Goal: Task Accomplishment & Management: Manage account settings

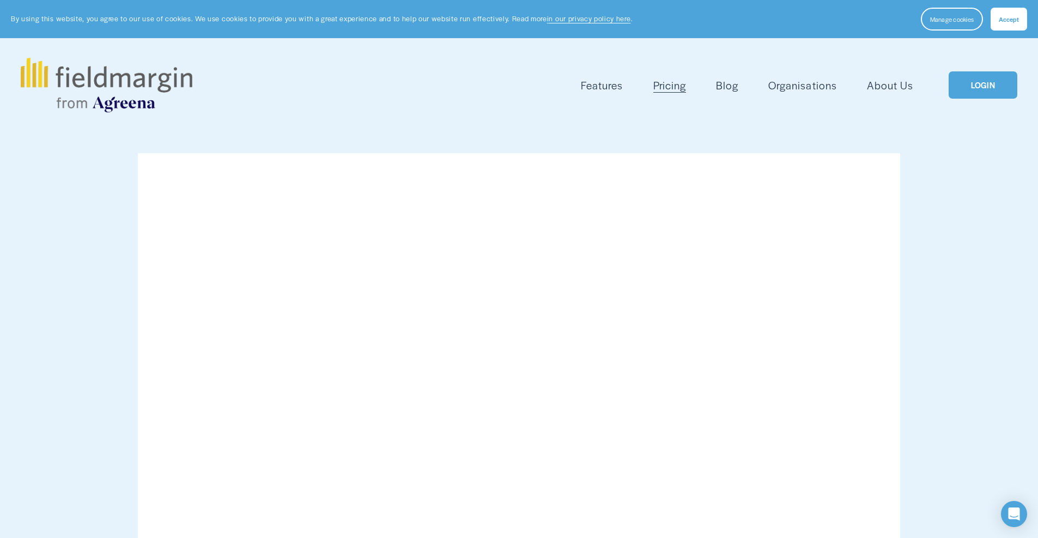
click at [983, 85] on link "LOGIN" at bounding box center [983, 85] width 69 height 28
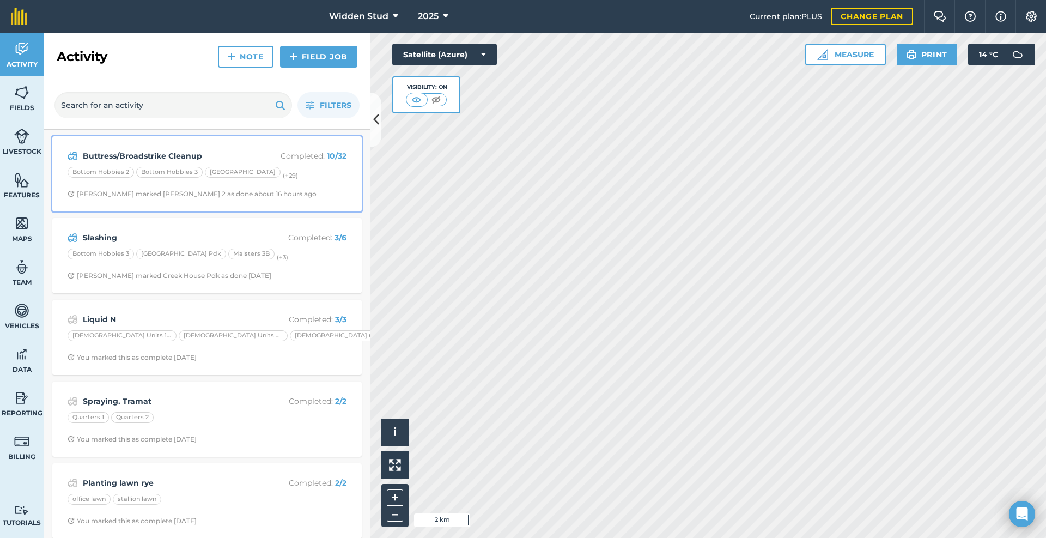
click at [283, 190] on span "[PERSON_NAME] marked [PERSON_NAME] 2 as done about 16 hours ago" at bounding box center [207, 194] width 279 height 9
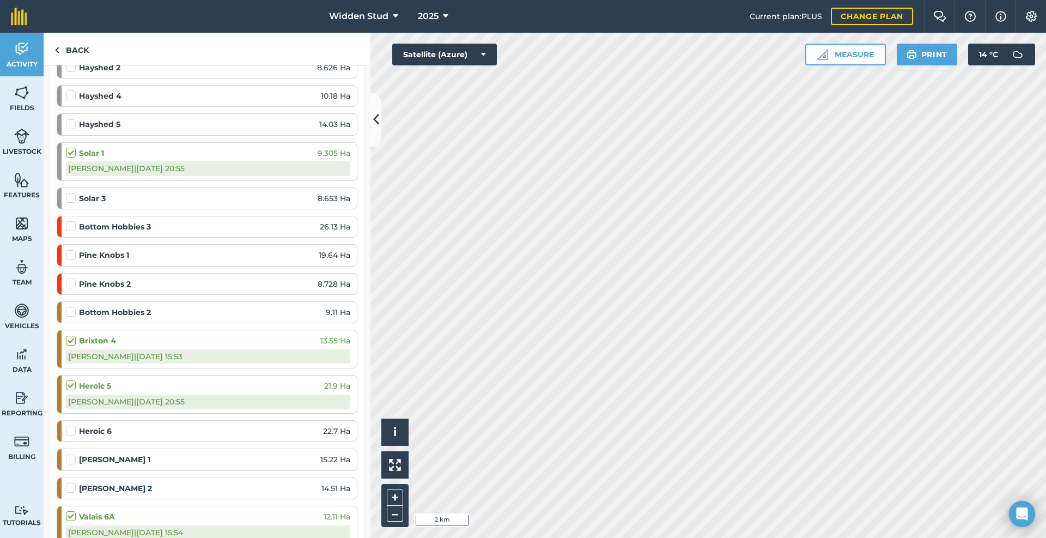
scroll to position [272, 0]
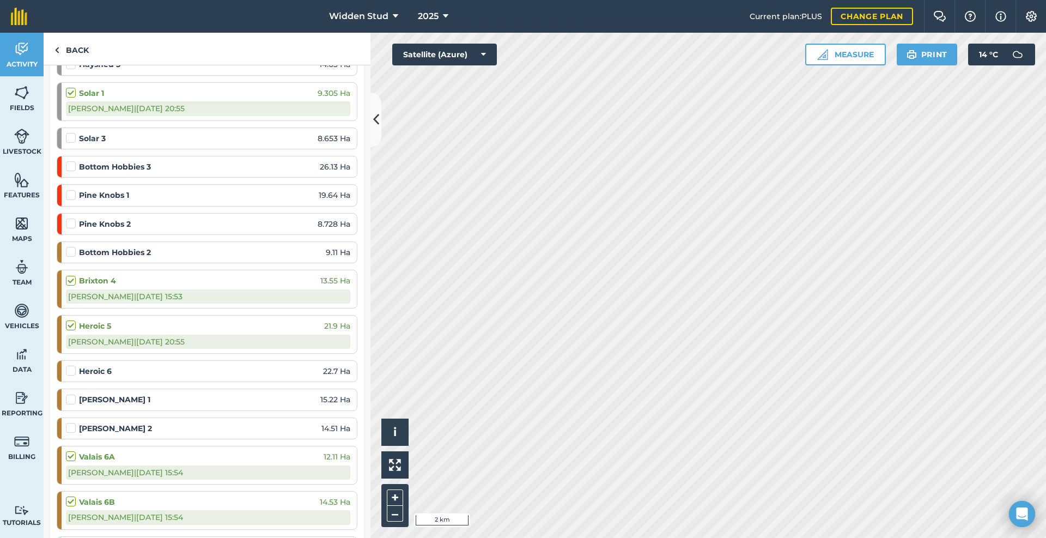
click at [73, 132] on label at bounding box center [72, 132] width 13 height 0
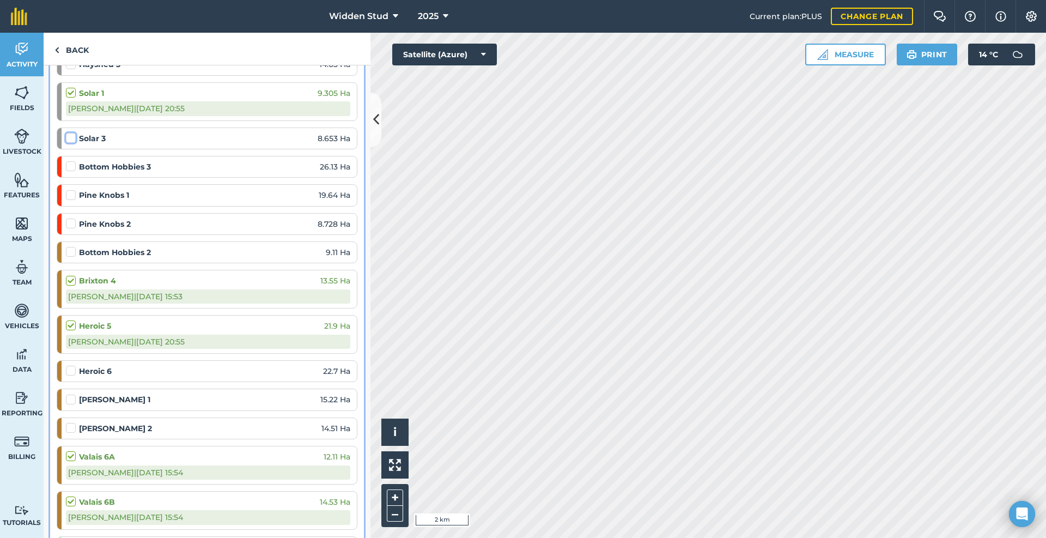
click at [73, 139] on input "checkbox" at bounding box center [69, 135] width 7 height 7
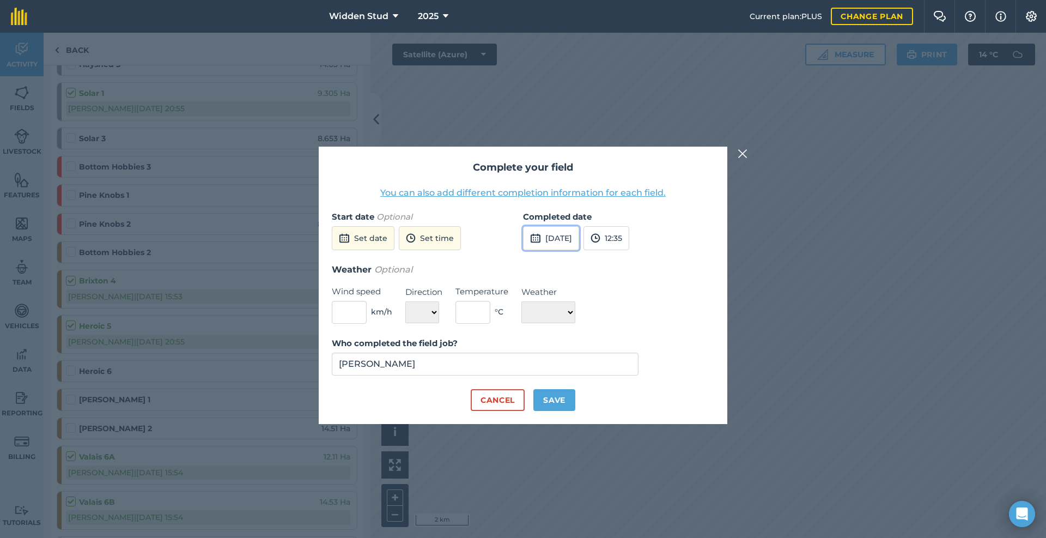
click at [575, 235] on button "14th Aug 2025" at bounding box center [551, 238] width 56 height 24
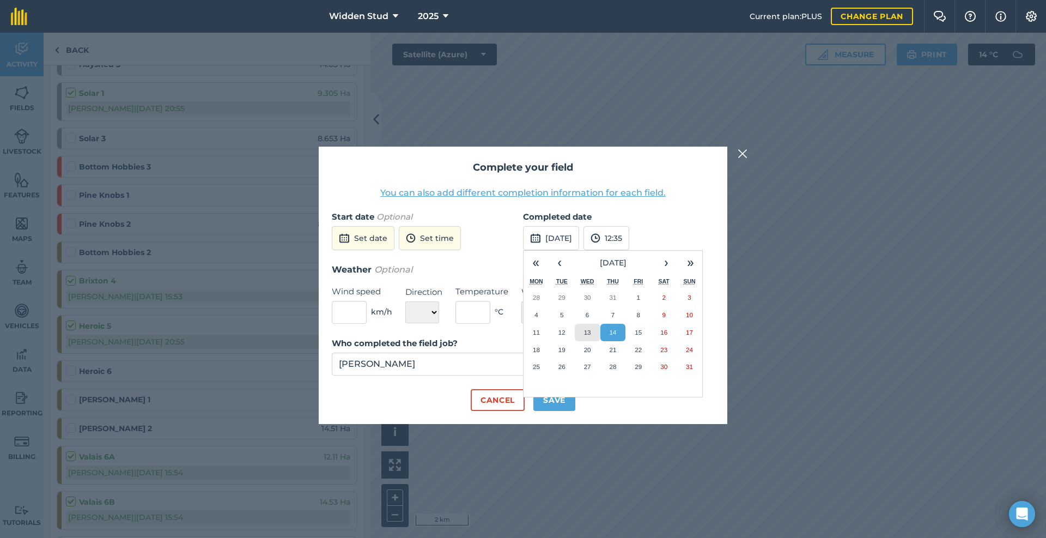
click at [594, 330] on button "13" at bounding box center [588, 332] width 26 height 17
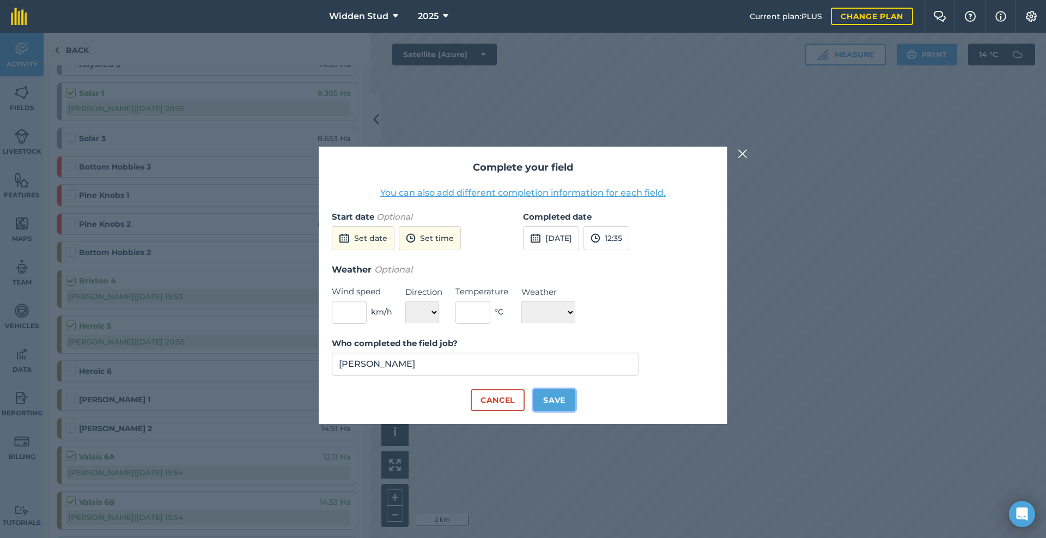
click at [558, 393] on button "Save" at bounding box center [554, 400] width 42 height 22
checkbox input "true"
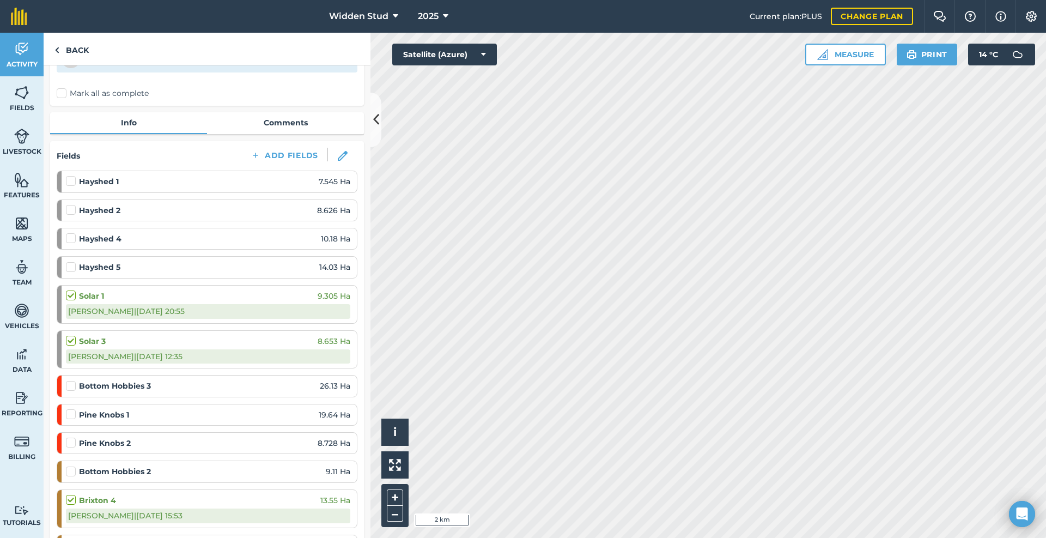
scroll to position [54, 0]
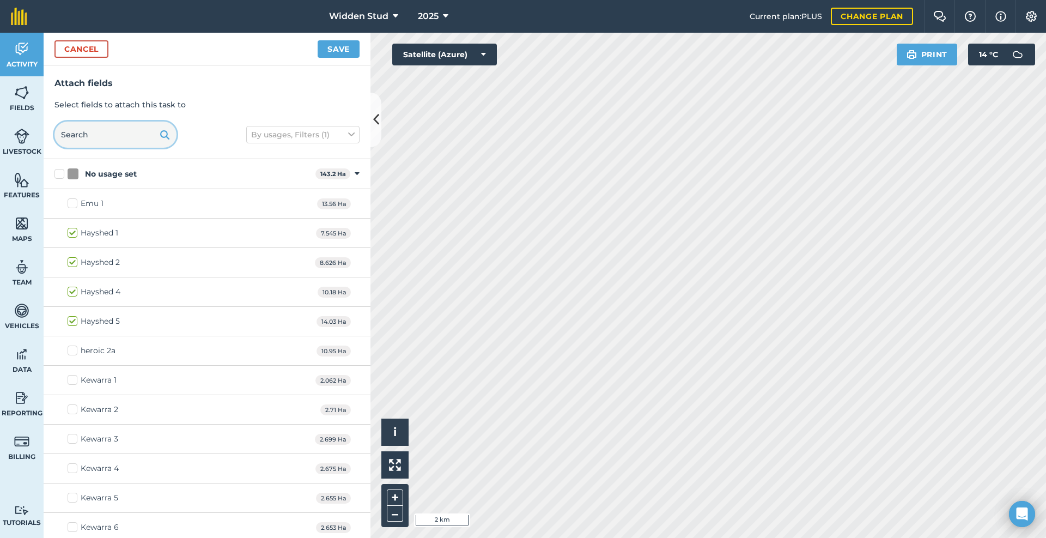
click at [118, 139] on input "text" at bounding box center [115, 135] width 122 height 26
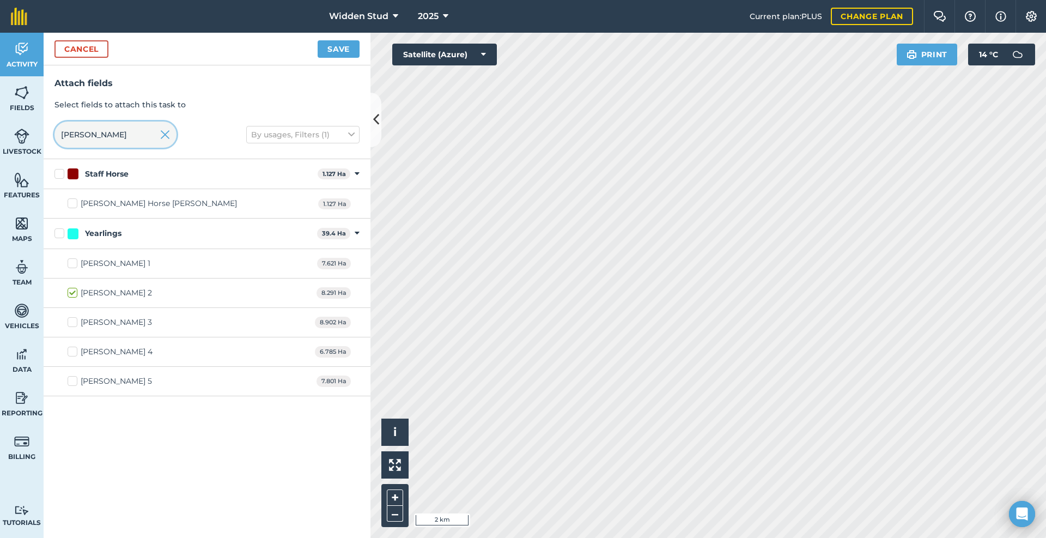
type input "Hicks"
click at [74, 380] on label "Hicks 5" at bounding box center [110, 380] width 84 height 11
click at [74, 380] on input "Hicks 5" at bounding box center [71, 378] width 7 height 7
checkbox input "true"
click at [337, 43] on button "Save" at bounding box center [339, 48] width 42 height 17
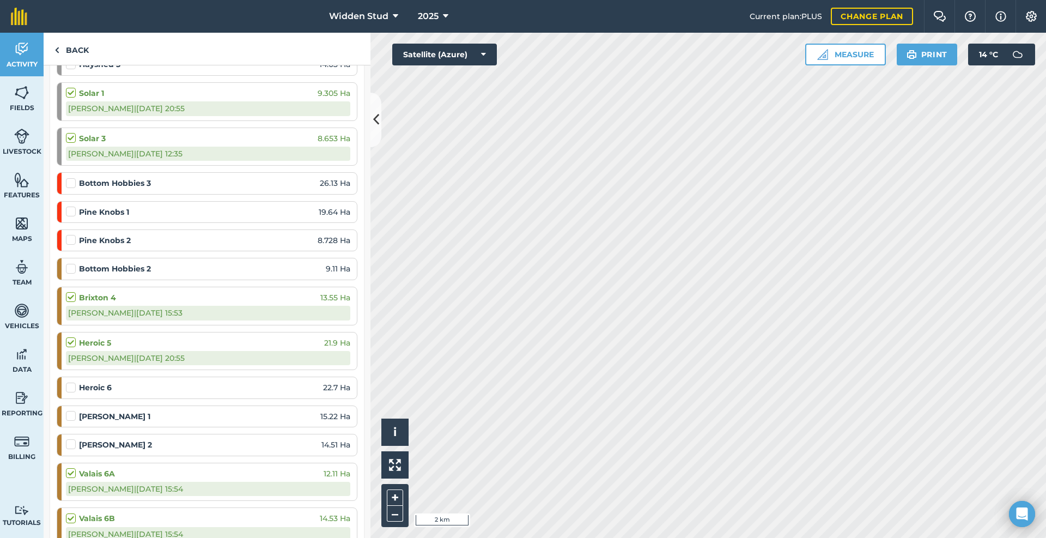
scroll to position [109, 0]
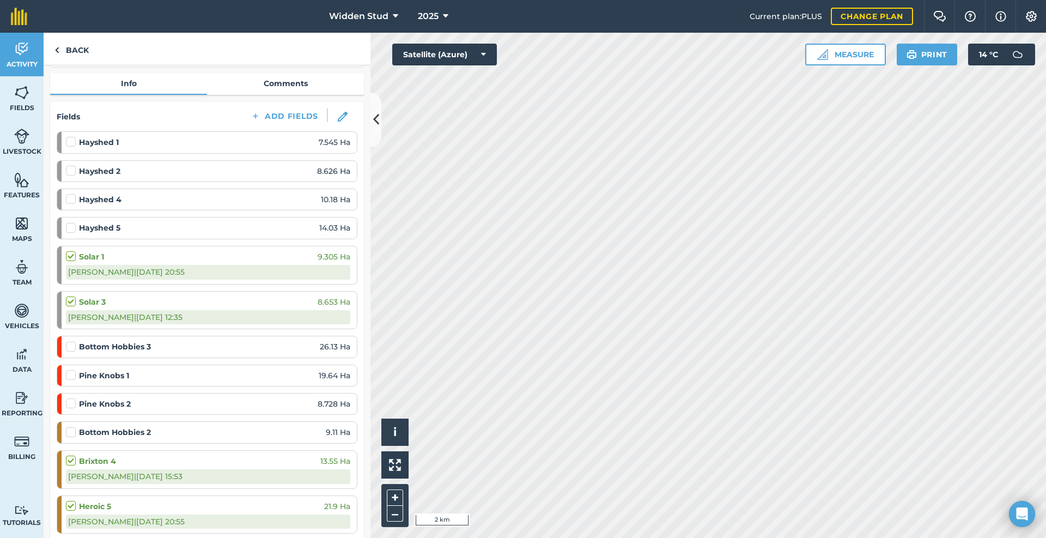
click at [69, 296] on label at bounding box center [72, 296] width 13 height 0
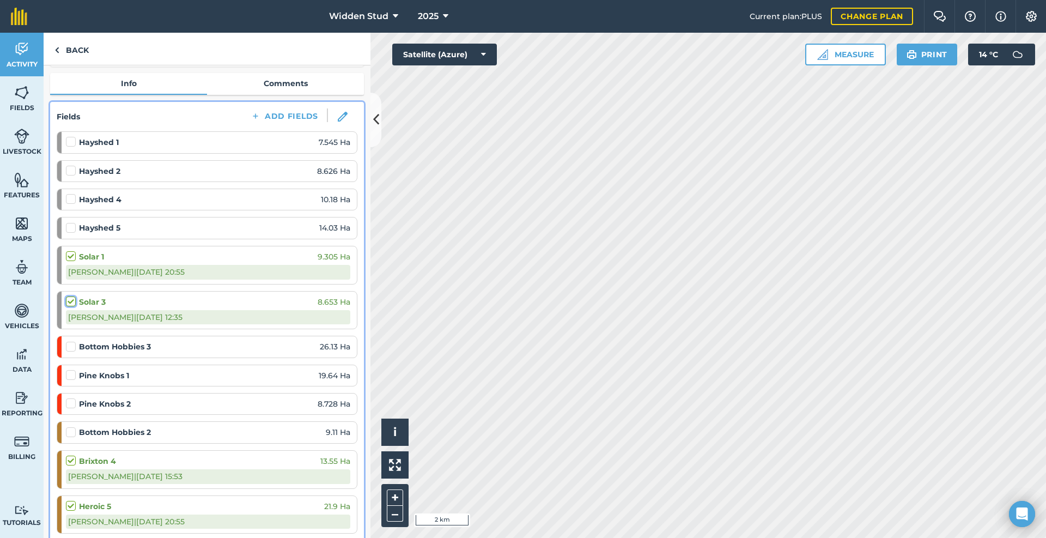
click at [69, 299] on input "checkbox" at bounding box center [69, 299] width 7 height 7
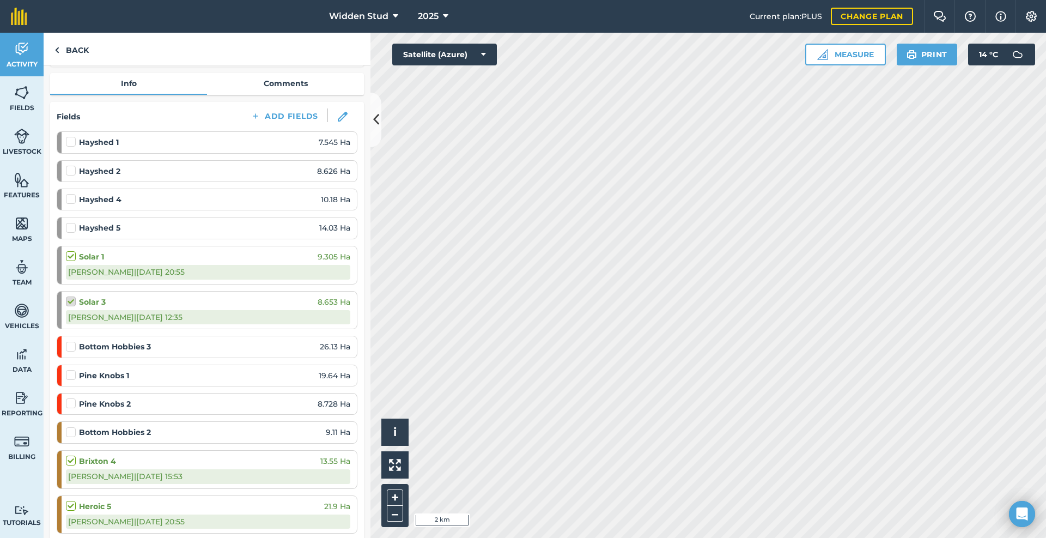
checkbox input "false"
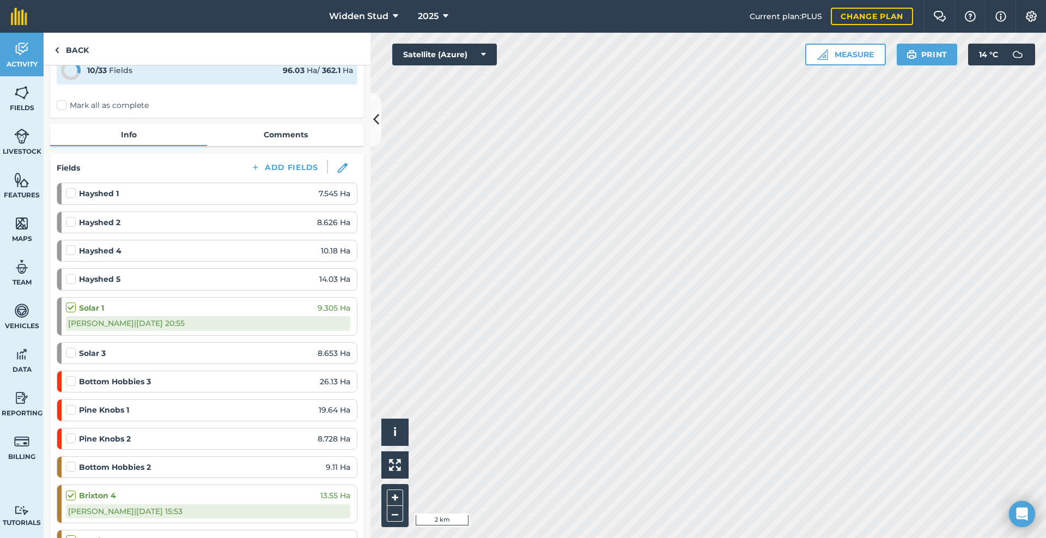
scroll to position [0, 0]
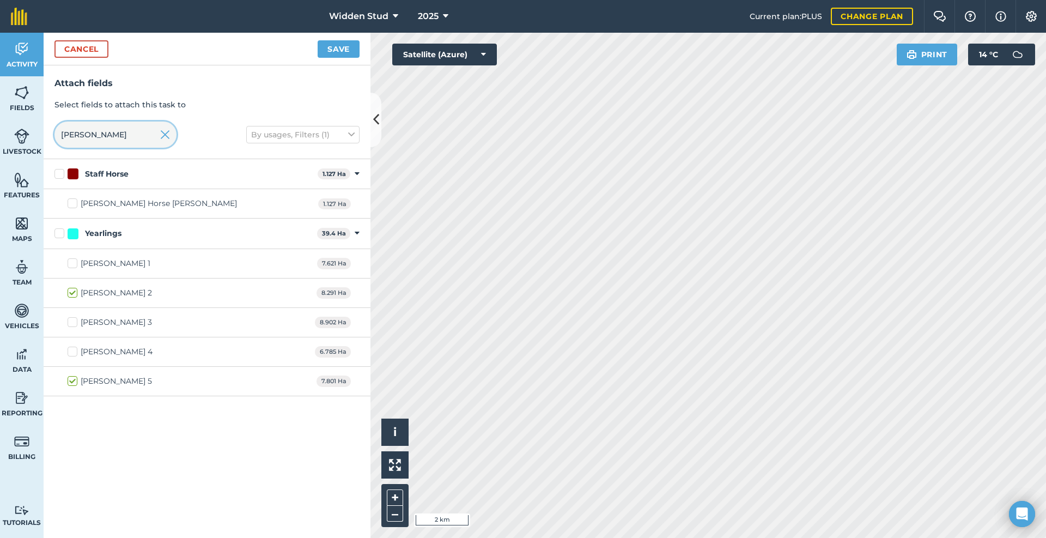
click at [110, 128] on input "Hicks" at bounding box center [115, 135] width 122 height 26
type input "H"
type input "O"
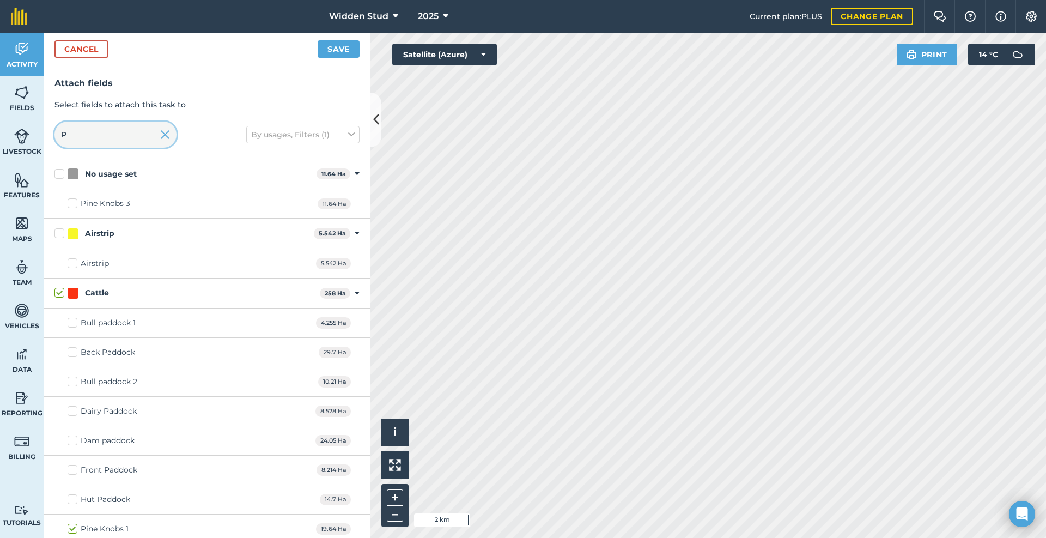
type input "Pi"
checkbox input "true"
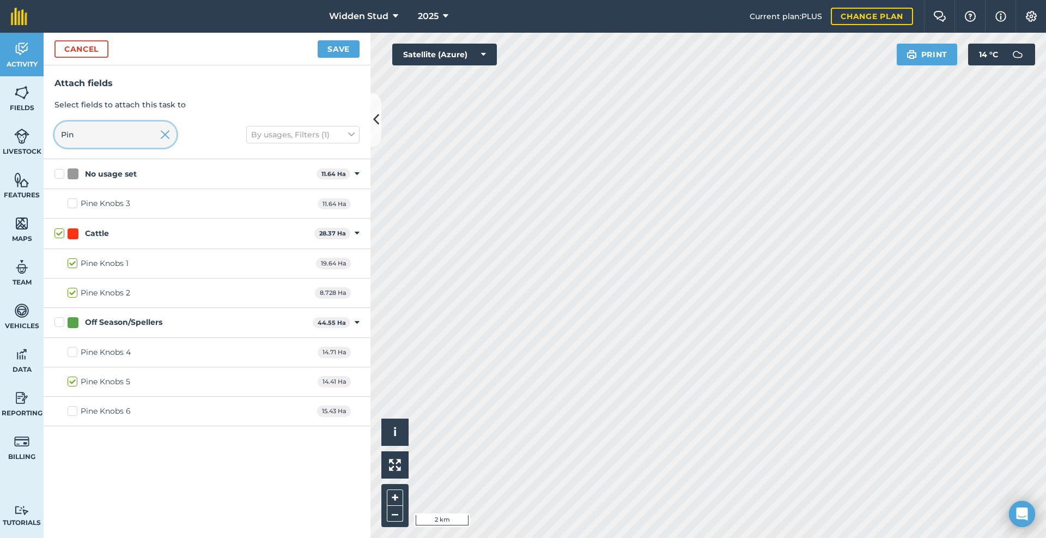
type input "Pin"
click at [327, 47] on button "Save" at bounding box center [339, 48] width 42 height 17
click at [86, 140] on input "Pin" at bounding box center [115, 135] width 122 height 26
type input "M"
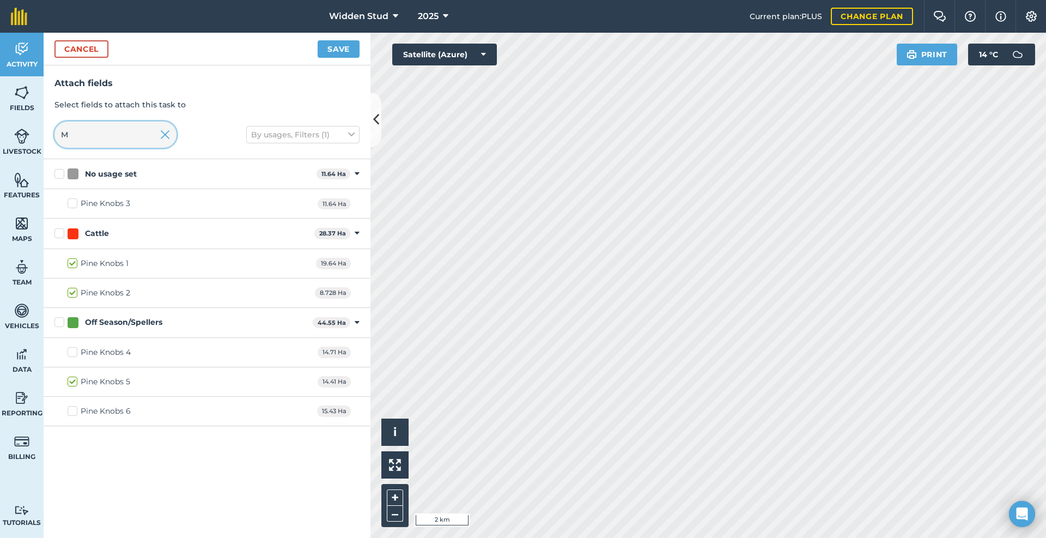
checkbox input "false"
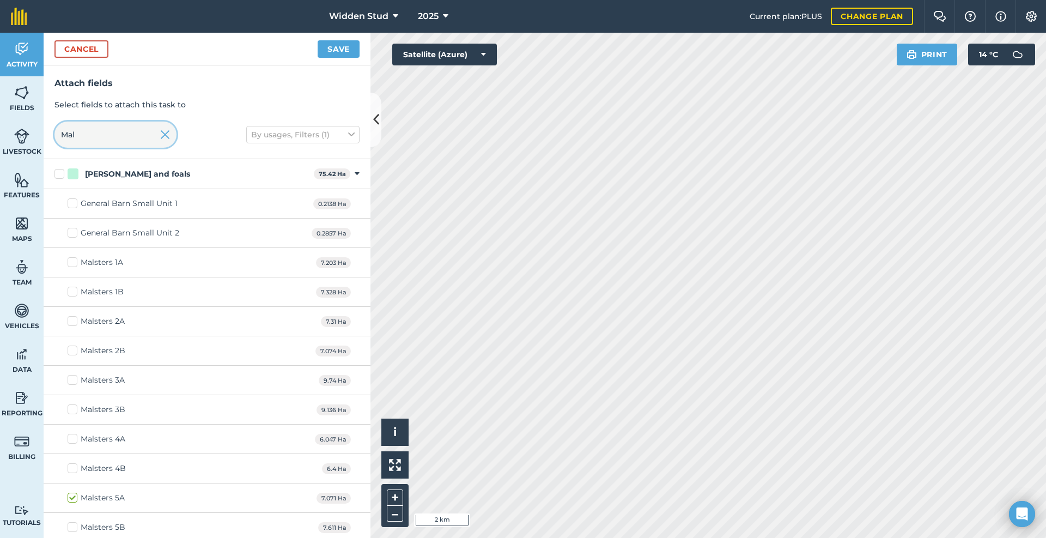
scroll to position [4, 0]
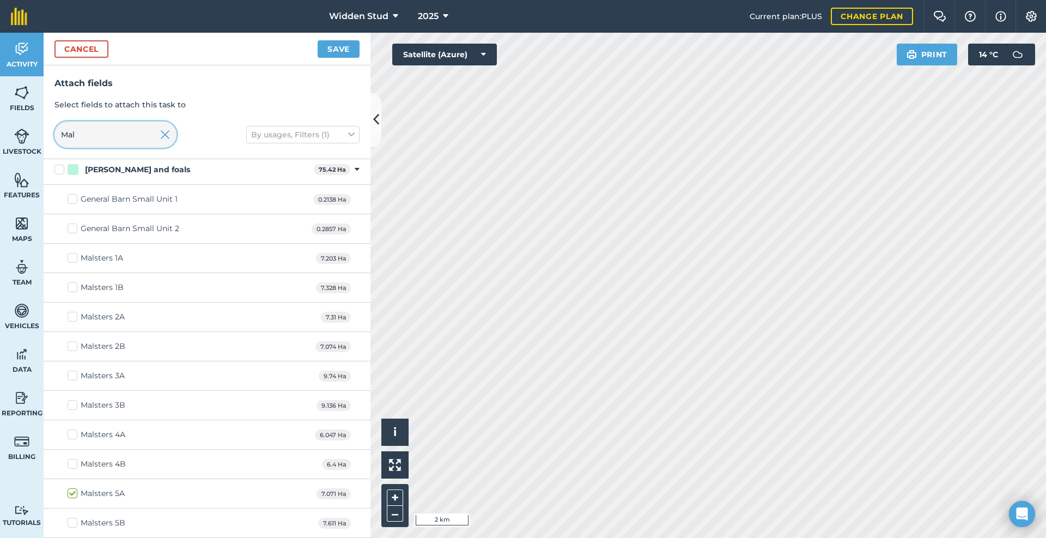
type input "Mal"
click at [77, 523] on label "Malsters 5B" at bounding box center [97, 522] width 58 height 11
click at [75, 523] on input "Malsters 5B" at bounding box center [71, 520] width 7 height 7
checkbox input "true"
click at [72, 466] on label "Malsters 4B" at bounding box center [97, 463] width 58 height 11
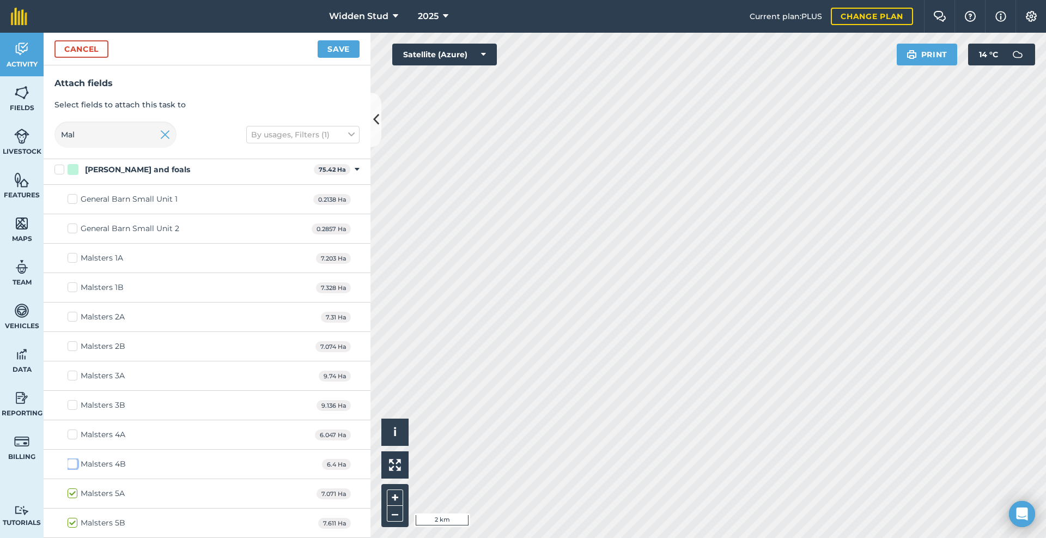
click at [72, 465] on input "Malsters 4B" at bounding box center [71, 461] width 7 height 7
checkbox input "true"
click at [330, 48] on button "Save" at bounding box center [339, 48] width 42 height 17
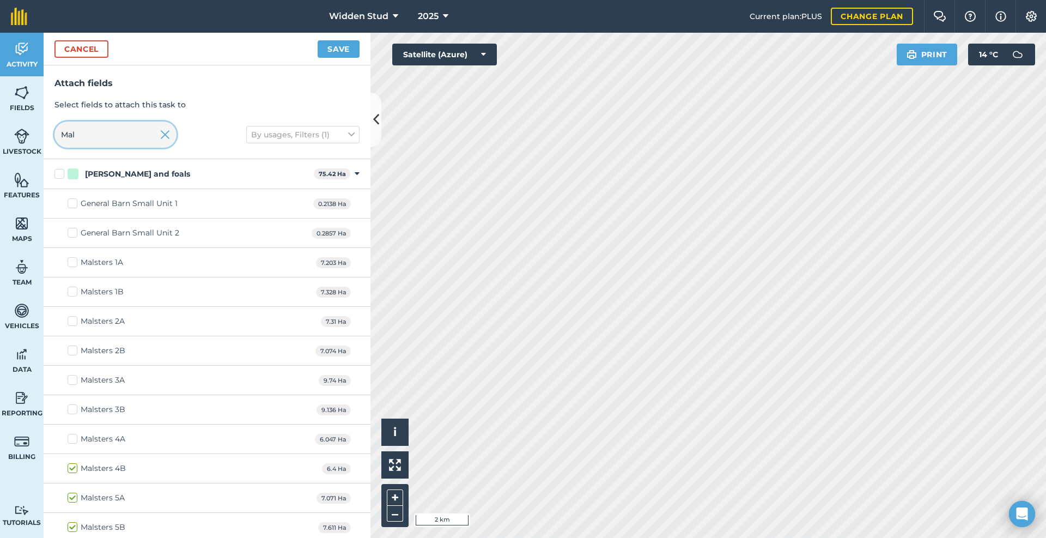
drag, startPoint x: 105, startPoint y: 138, endPoint x: 0, endPoint y: 144, distance: 104.8
click at [0, 144] on div "Activity Fields Livestock Features Maps Team Vehicles Data Reporting Billing Tu…" at bounding box center [523, 285] width 1046 height 505
type input "Kew"
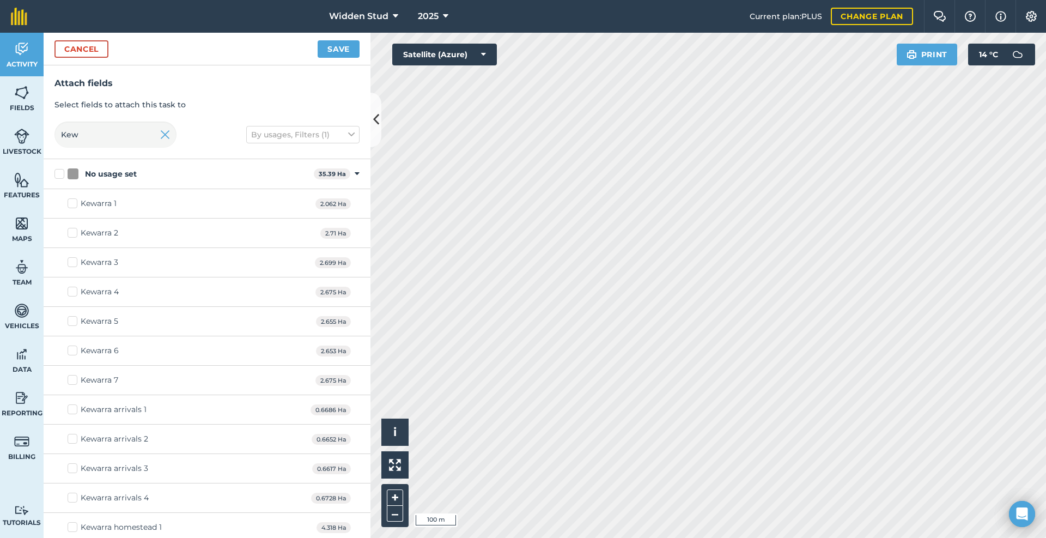
click at [637, 22] on div "Widden Stud 2025 Current plan : PLUS Change plan Farm Chat Help Info Settings W…" at bounding box center [523, 269] width 1046 height 538
click at [75, 238] on label "Kewarra 2" at bounding box center [93, 232] width 51 height 11
click at [75, 234] on input "Kewarra 2" at bounding box center [71, 230] width 7 height 7
checkbox input "true"
click at [77, 261] on label "Kewarra 3" at bounding box center [93, 262] width 51 height 11
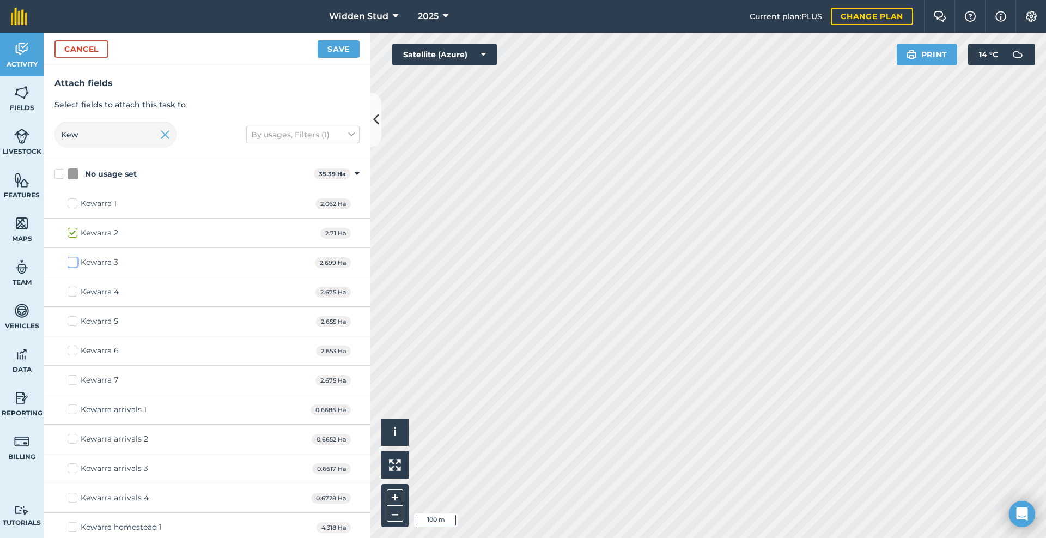
click at [75, 261] on input "Kewarra 3" at bounding box center [71, 260] width 7 height 7
checkbox input "true"
drag, startPoint x: 73, startPoint y: 292, endPoint x: 74, endPoint y: 299, distance: 7.1
click at [74, 292] on label "Kewarra 4" at bounding box center [93, 291] width 51 height 11
click at [74, 292] on input "Kewarra 4" at bounding box center [71, 289] width 7 height 7
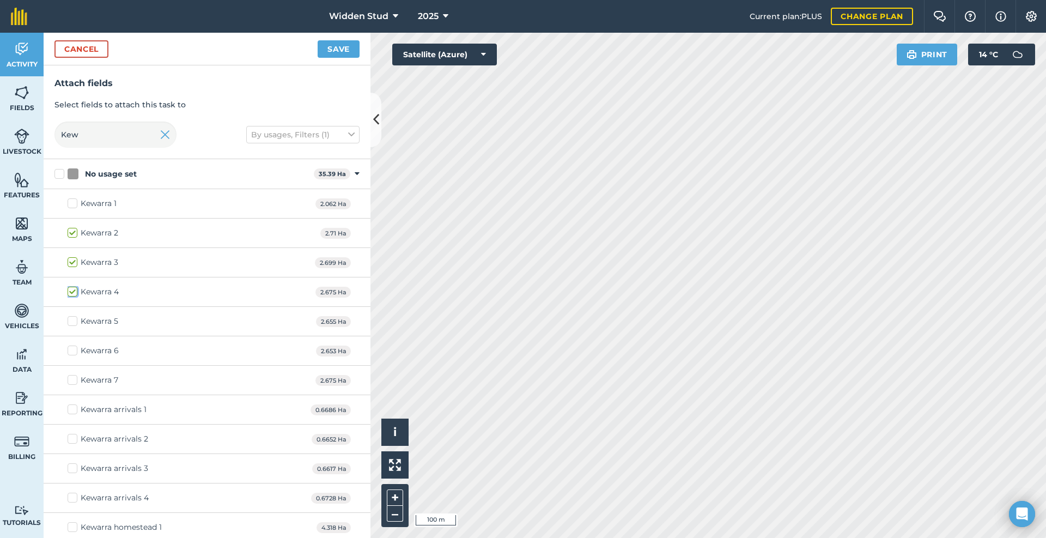
checkbox input "true"
click at [76, 318] on label "Kewarra 5" at bounding box center [93, 320] width 51 height 11
click at [75, 318] on input "Kewarra 5" at bounding box center [71, 318] width 7 height 7
click at [73, 325] on label "Kewarra 5" at bounding box center [93, 320] width 51 height 11
click at [73, 323] on input "Kewarra 5" at bounding box center [71, 318] width 7 height 7
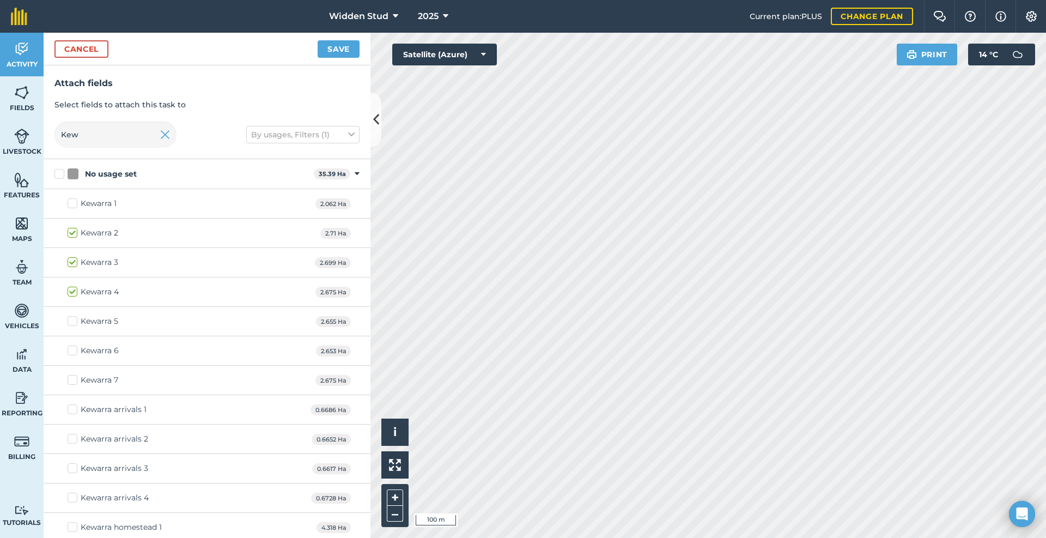
click at [73, 324] on label "Kewarra 5" at bounding box center [93, 320] width 51 height 11
click at [73, 323] on input "Kewarra 5" at bounding box center [71, 318] width 7 height 7
checkbox input "true"
click at [75, 381] on label "Kewarra 7" at bounding box center [93, 379] width 51 height 11
click at [75, 381] on input "Kewarra 7" at bounding box center [71, 377] width 7 height 7
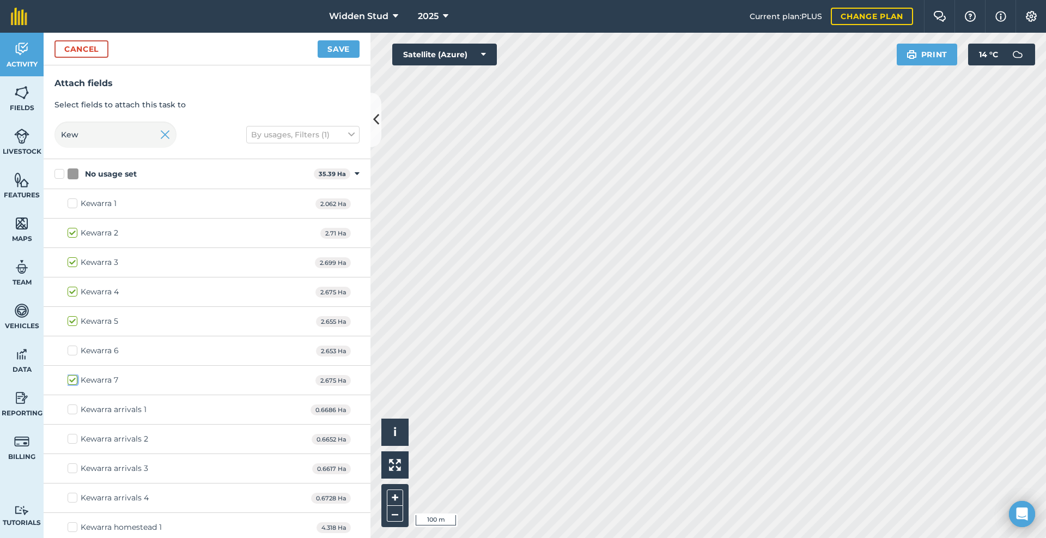
checkbox input "true"
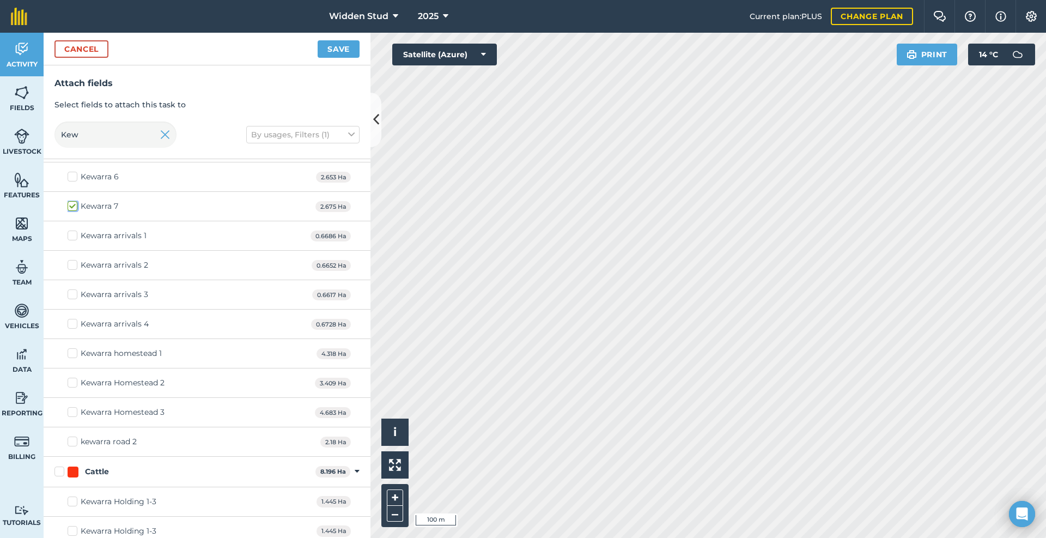
scroll to position [218, 0]
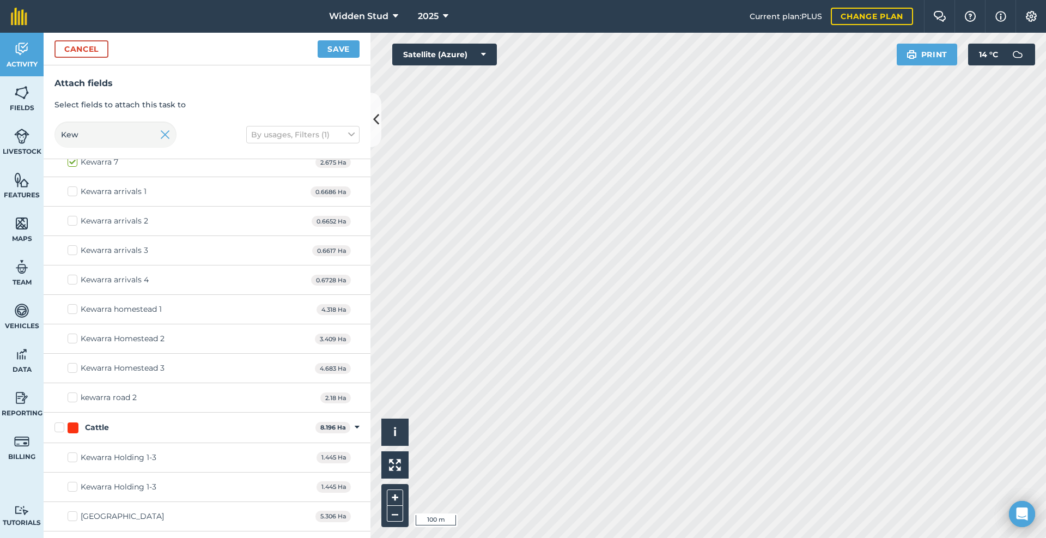
click at [72, 338] on label "Kewarra Homestead 2" at bounding box center [116, 338] width 97 height 11
click at [72, 338] on input "Kewarra Homestead 2" at bounding box center [71, 336] width 7 height 7
checkbox input "true"
click at [333, 51] on button "Save" at bounding box center [339, 48] width 42 height 17
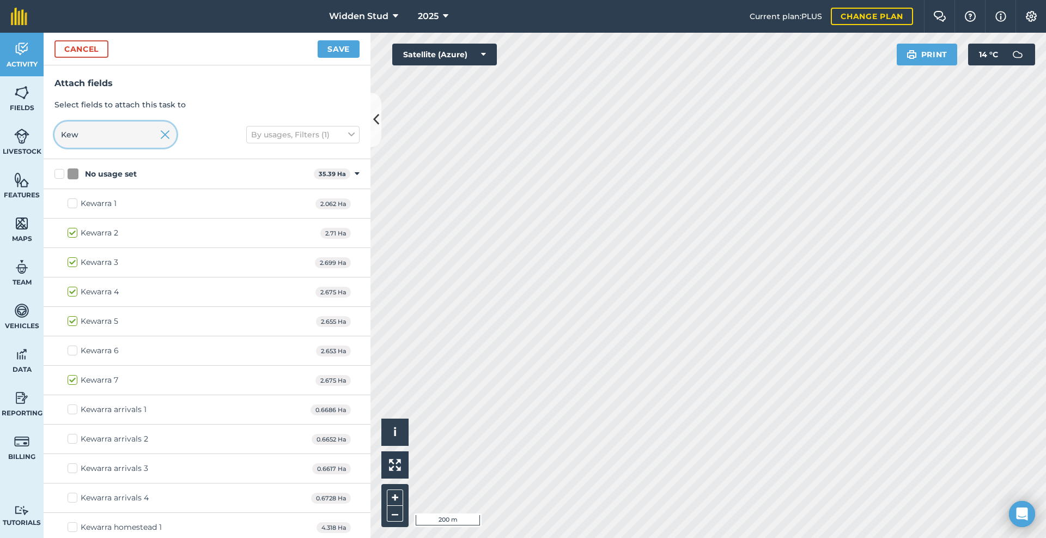
click at [128, 138] on input "Kew" at bounding box center [115, 135] width 122 height 26
type input "K"
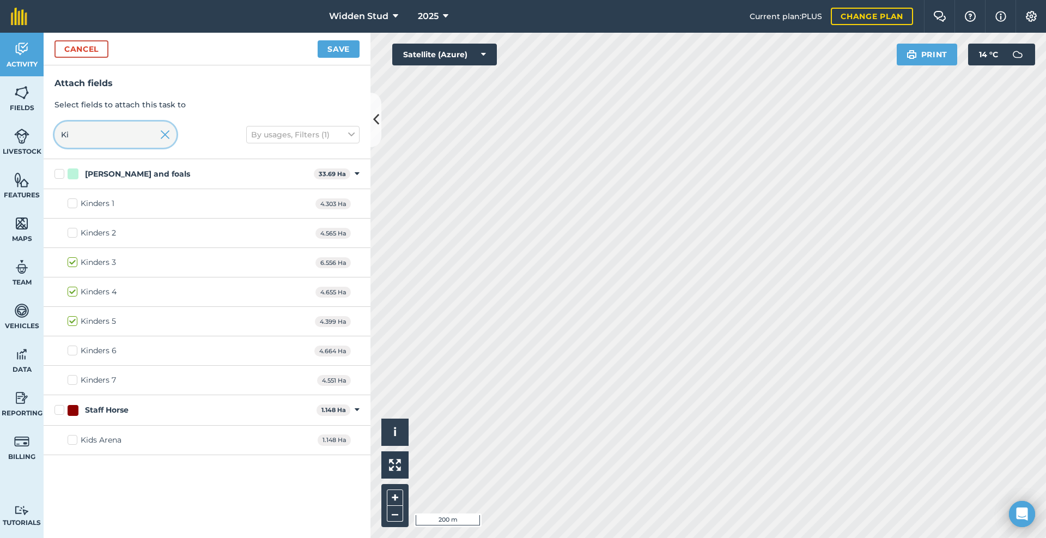
type input "K"
type input "Hill"
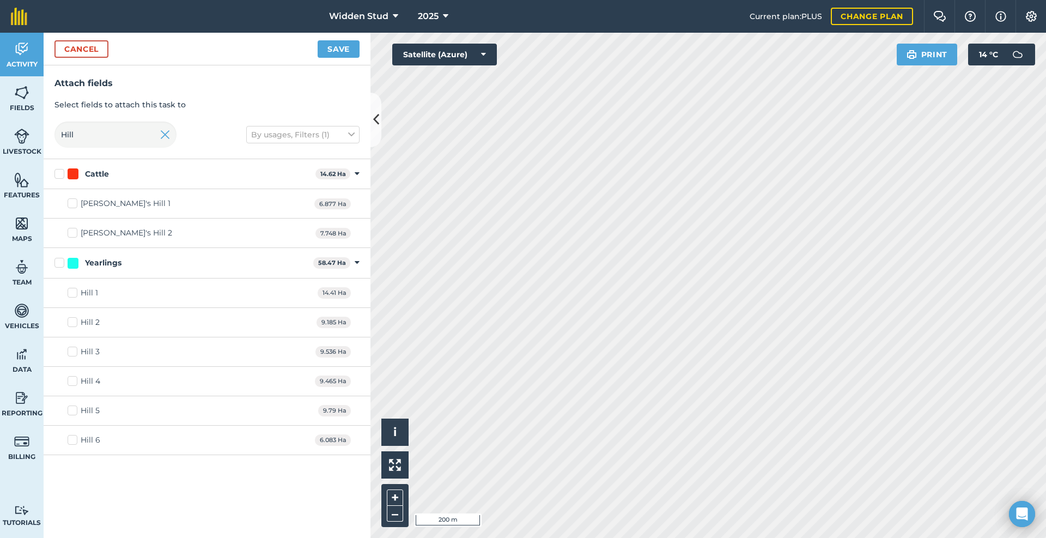
click at [77, 441] on label "Hill 6" at bounding box center [84, 439] width 33 height 11
click at [75, 441] on input "Hill 6" at bounding box center [71, 437] width 7 height 7
checkbox input "true"
click at [332, 52] on button "Save" at bounding box center [339, 48] width 42 height 17
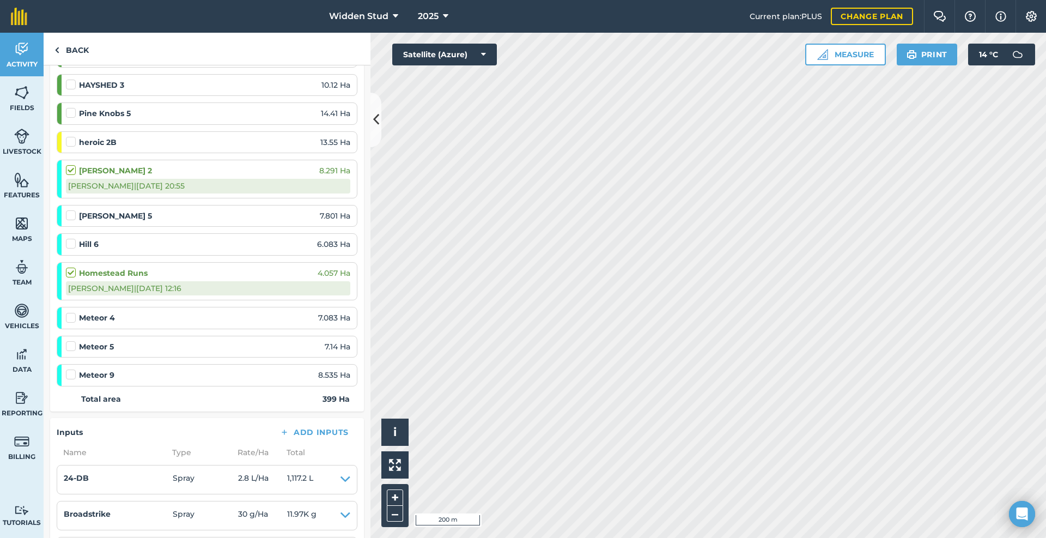
scroll to position [1182, 0]
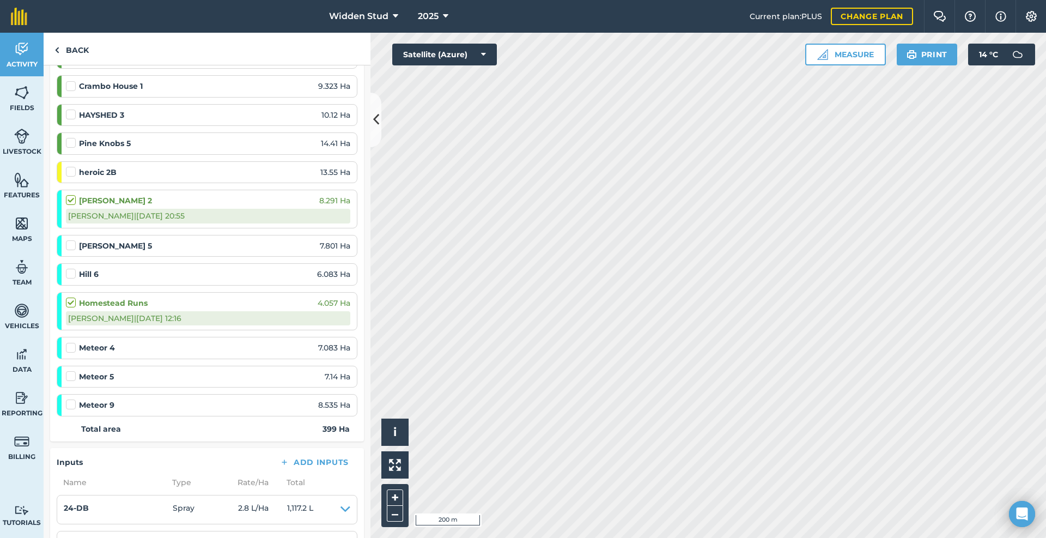
click at [75, 268] on label at bounding box center [72, 268] width 13 height 0
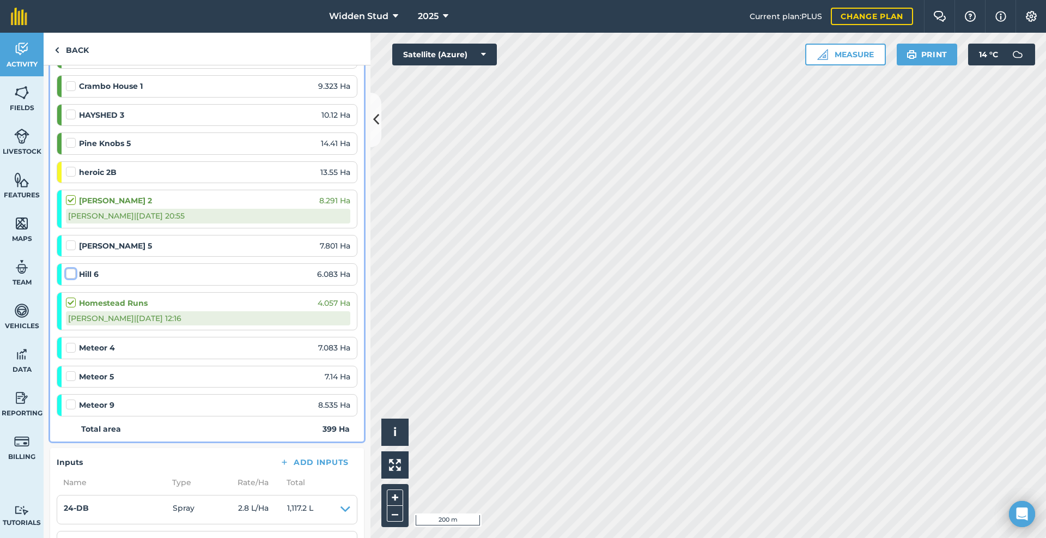
click at [73, 272] on input "checkbox" at bounding box center [69, 271] width 7 height 7
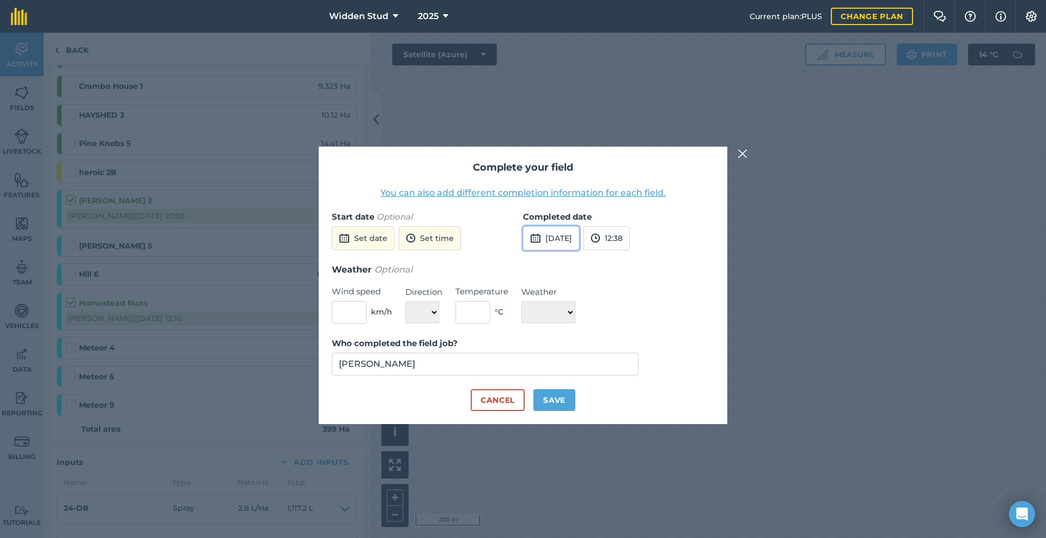
click at [570, 235] on button "14th Aug 2025" at bounding box center [551, 238] width 56 height 24
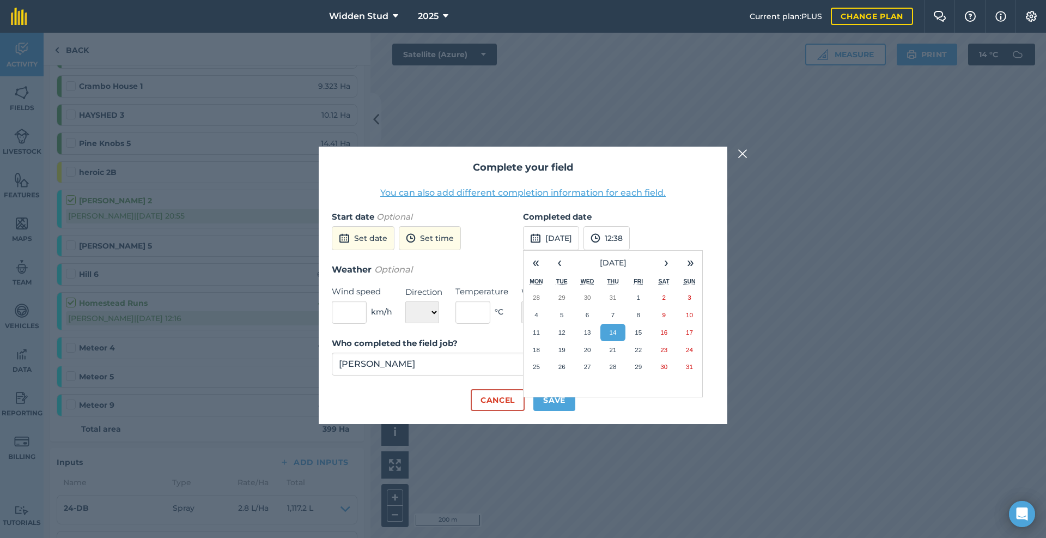
click at [633, 408] on div "Cancel Save" at bounding box center [523, 400] width 382 height 22
click at [555, 399] on button "Save" at bounding box center [554, 400] width 42 height 22
checkbox input "true"
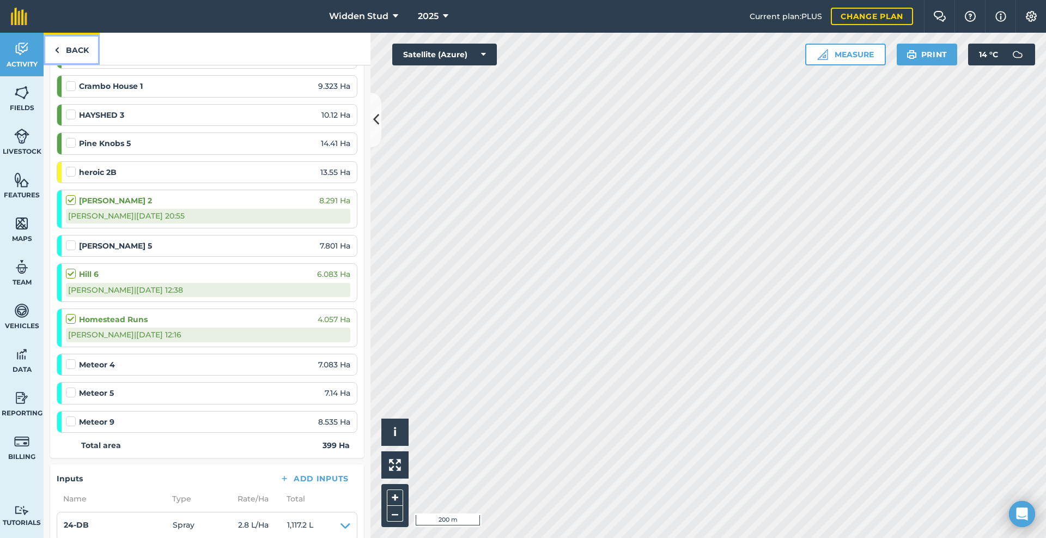
click at [80, 53] on link "Back" at bounding box center [72, 49] width 56 height 32
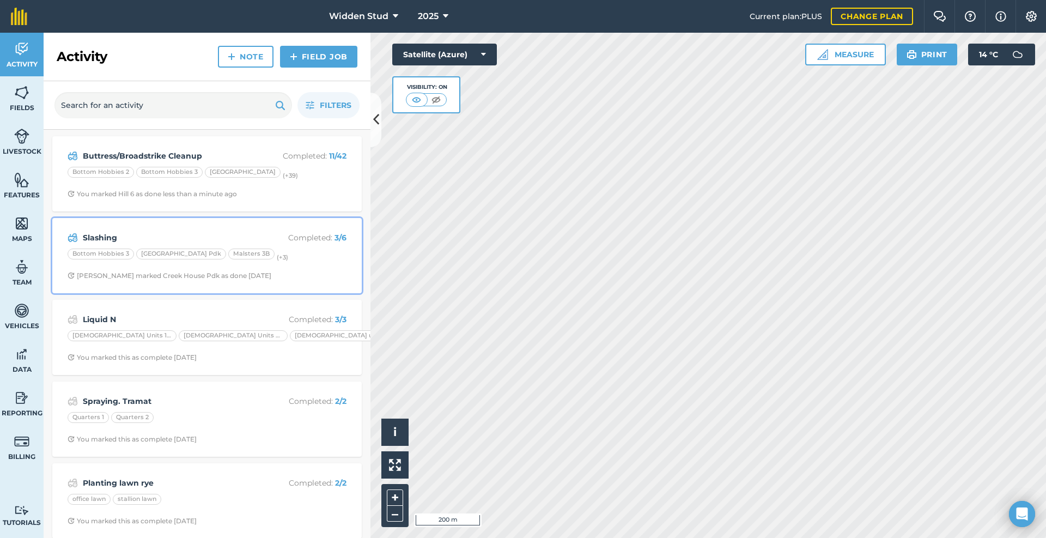
click at [140, 234] on strong "Slashing" at bounding box center [169, 238] width 173 height 12
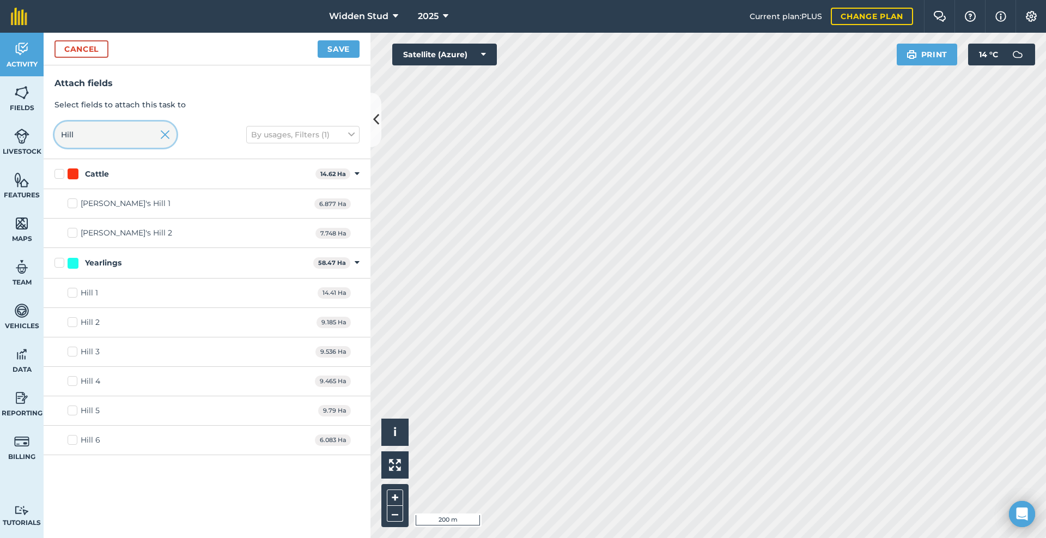
click at [86, 133] on input "Hill" at bounding box center [115, 135] width 122 height 26
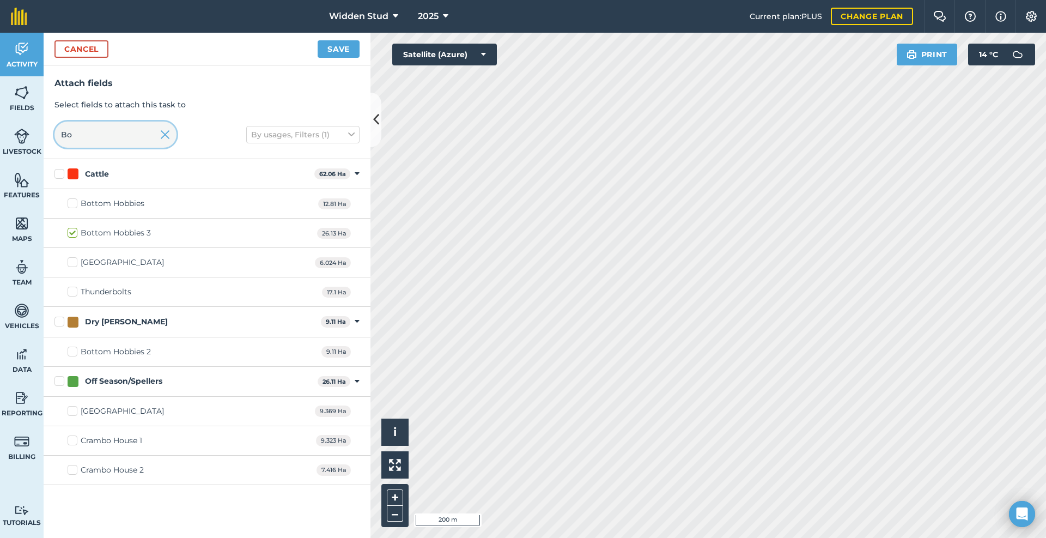
type input "Bo"
click at [74, 353] on label "Bottom Hobbies 2" at bounding box center [109, 351] width 83 height 11
click at [74, 353] on input "Bottom Hobbies 2" at bounding box center [71, 349] width 7 height 7
checkbox input "true"
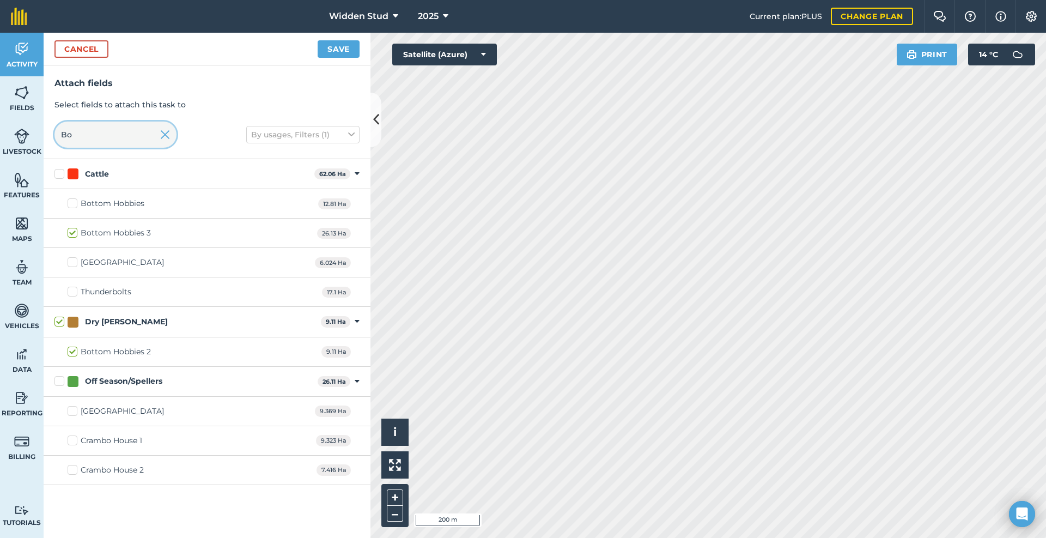
click at [152, 139] on input "Bo" at bounding box center [115, 135] width 122 height 26
type input "B"
checkbox input "false"
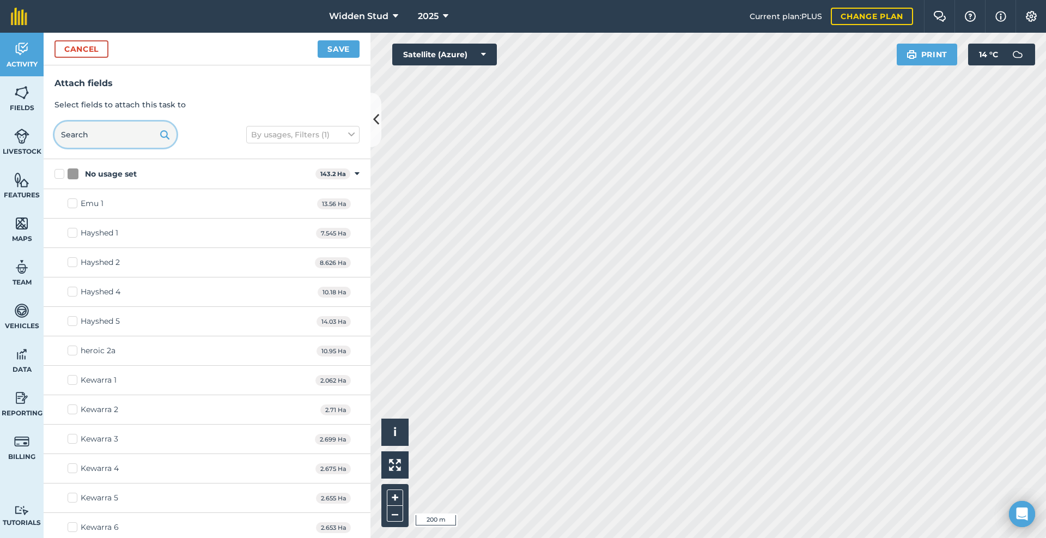
drag, startPoint x: 113, startPoint y: 125, endPoint x: 75, endPoint y: 128, distance: 38.3
click at [75, 127] on input "text" at bounding box center [115, 135] width 122 height 26
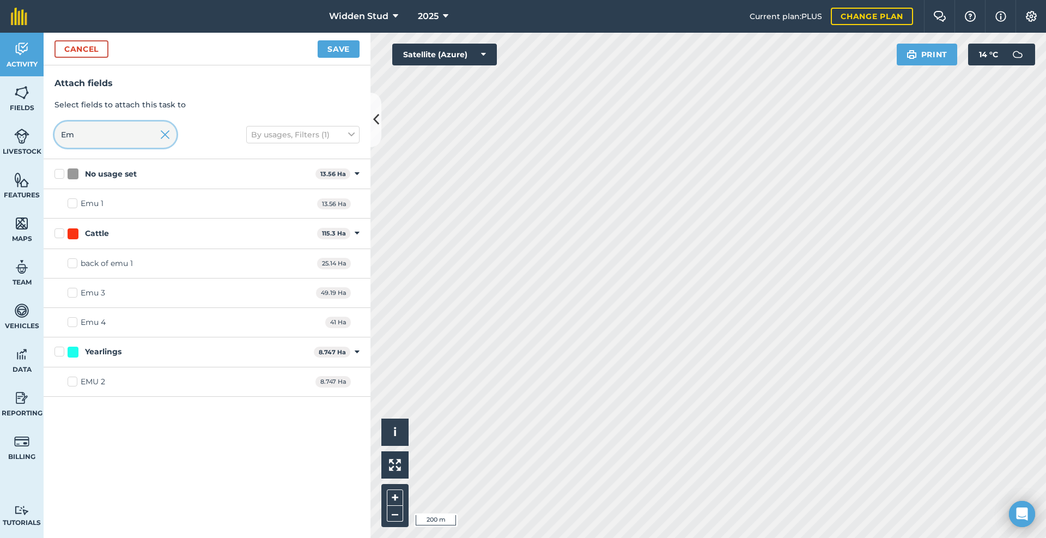
type input "Em"
click at [75, 292] on label "Emu 3" at bounding box center [87, 292] width 38 height 11
click at [75, 292] on input "Emu 3" at bounding box center [71, 290] width 7 height 7
checkbox input "true"
click at [75, 315] on div "Emu 4 41 Ha" at bounding box center [207, 322] width 327 height 29
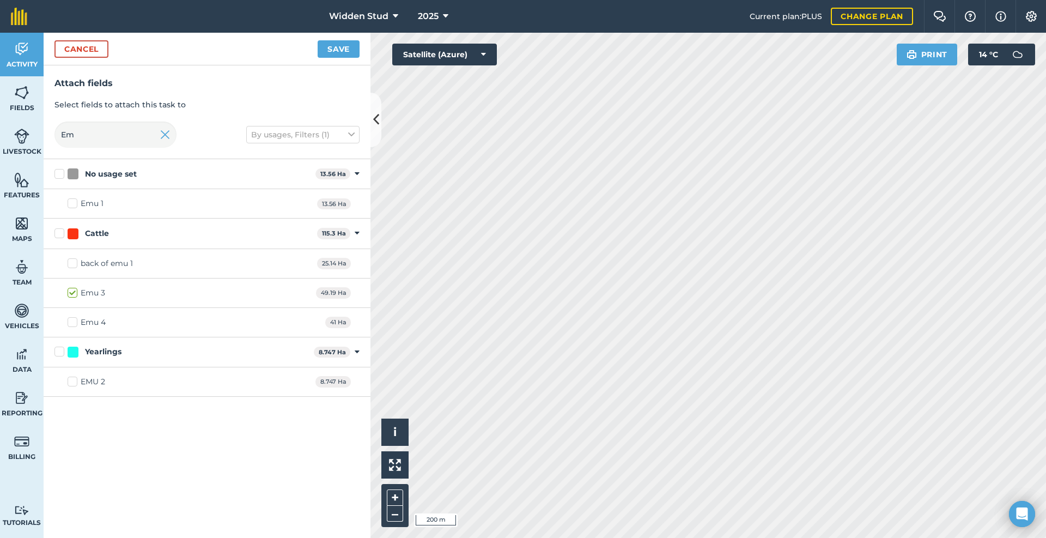
click at [75, 327] on label "Emu 4" at bounding box center [87, 322] width 38 height 11
click at [75, 324] on input "Emu 4" at bounding box center [71, 320] width 7 height 7
checkbox input "true"
click at [344, 52] on button "Save" at bounding box center [339, 48] width 42 height 17
click at [88, 123] on input "Em" at bounding box center [115, 135] width 122 height 26
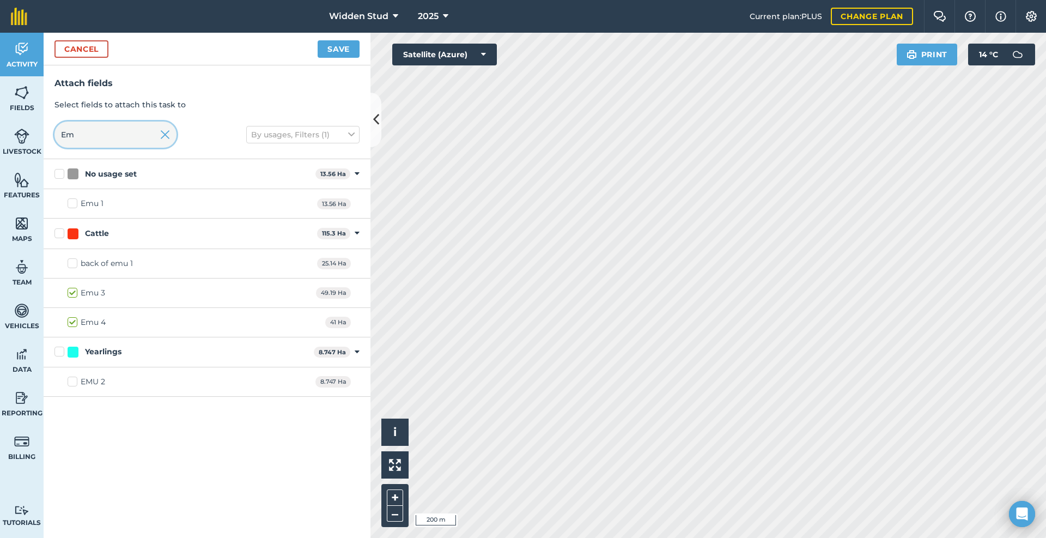
click at [88, 123] on input "Em" at bounding box center [115, 135] width 122 height 26
type input "Hay"
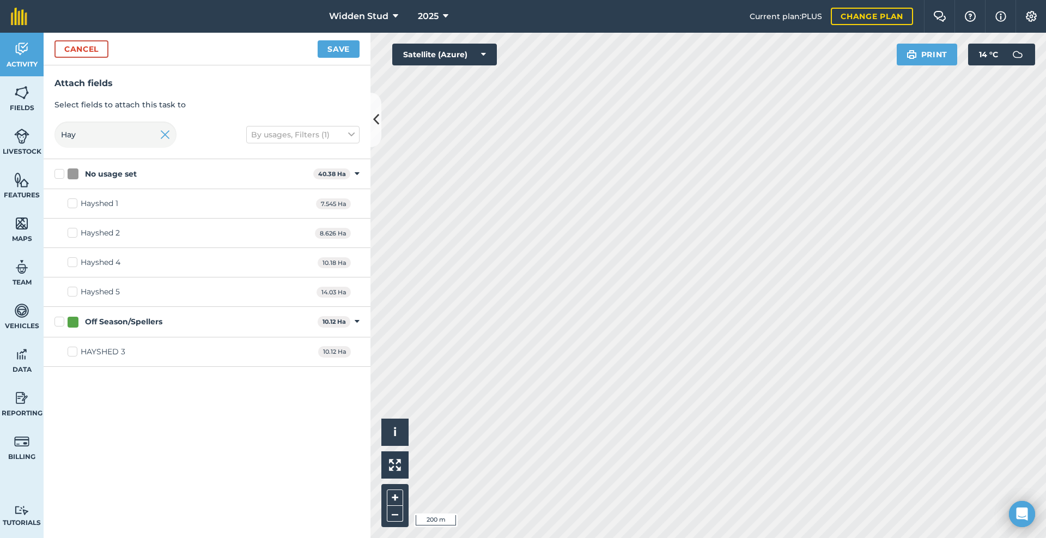
click at [71, 260] on label "Hayshed 4" at bounding box center [94, 262] width 53 height 11
click at [71, 260] on input "Hayshed 4" at bounding box center [71, 260] width 7 height 7
checkbox input "true"
click at [76, 296] on label "Hayshed 5" at bounding box center [94, 291] width 52 height 11
click at [75, 293] on input "Hayshed 5" at bounding box center [71, 289] width 7 height 7
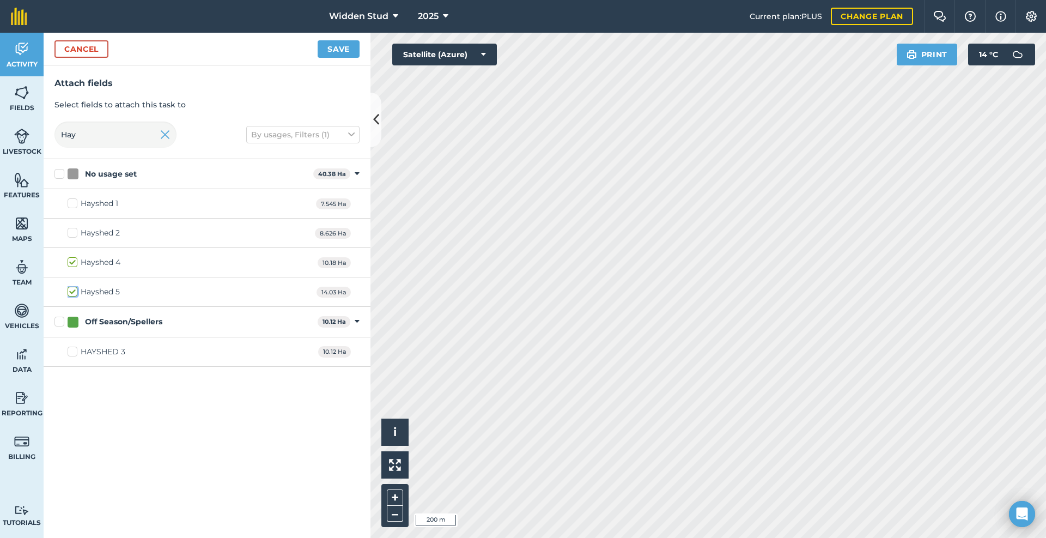
checkbox input "true"
click at [77, 352] on label "HAYSHED 3" at bounding box center [97, 351] width 58 height 11
click at [75, 352] on input "HAYSHED 3" at bounding box center [71, 349] width 7 height 7
checkbox input "true"
click at [72, 324] on div at bounding box center [73, 322] width 11 height 11
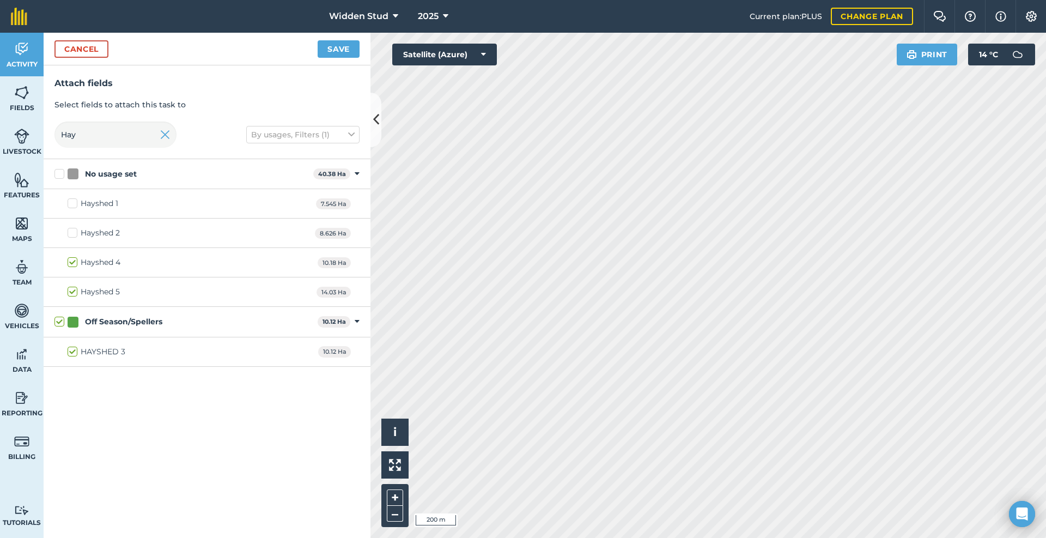
click at [62, 323] on input "Off Season/Spellers" at bounding box center [57, 319] width 7 height 7
checkbox input "false"
click at [98, 320] on div "Off Season/Spellers" at bounding box center [123, 321] width 77 height 11
click at [62, 320] on input "Off Season/Spellers" at bounding box center [57, 319] width 7 height 7
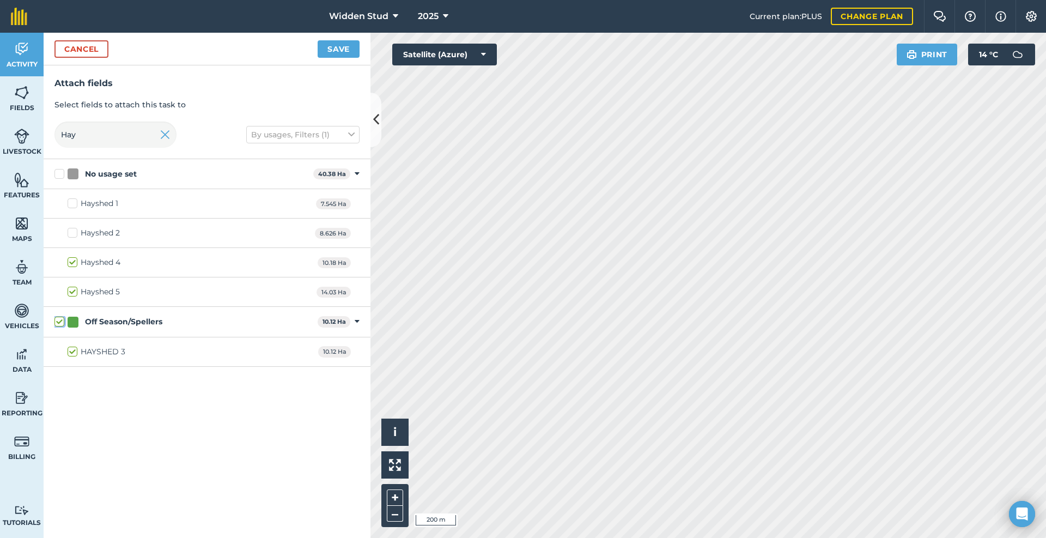
checkbox input "true"
click at [356, 317] on icon at bounding box center [357, 322] width 5 height 10
click at [356, 323] on div "Off Season/Spellers 10.12 Ha Toggle showing Off Season/Spellers fields" at bounding box center [207, 322] width 327 height 30
click at [60, 316] on label "Off Season/Spellers" at bounding box center [184, 321] width 261 height 11
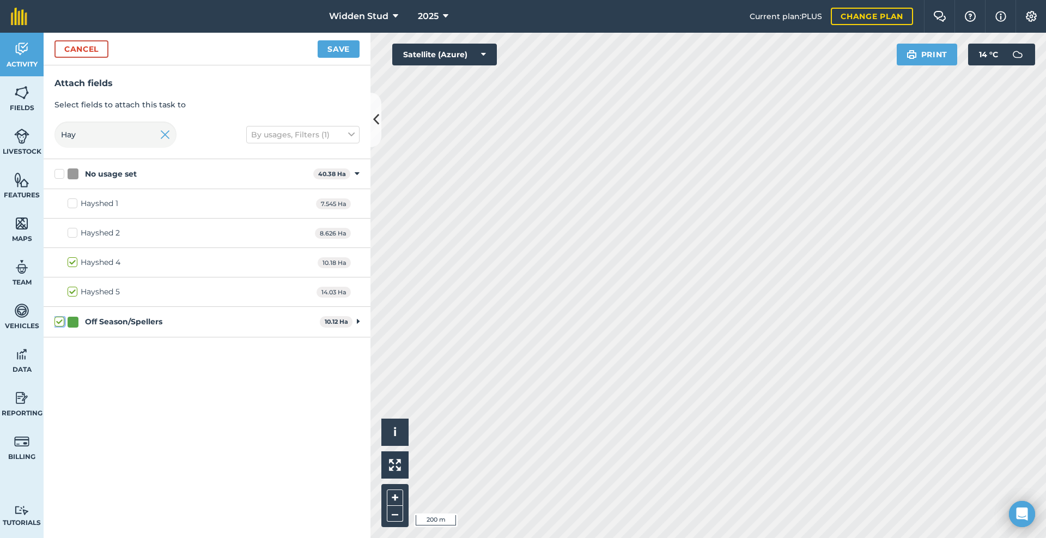
click at [60, 316] on input "Off Season/Spellers" at bounding box center [57, 319] width 7 height 7
checkbox input "false"
click at [360, 323] on div "Off Season/Spellers 10.12 Ha Toggle showing Off Season/Spellers fields" at bounding box center [207, 322] width 327 height 30
click at [358, 322] on icon at bounding box center [358, 322] width 3 height 10
click at [75, 352] on label "HAYSHED 3" at bounding box center [97, 351] width 58 height 11
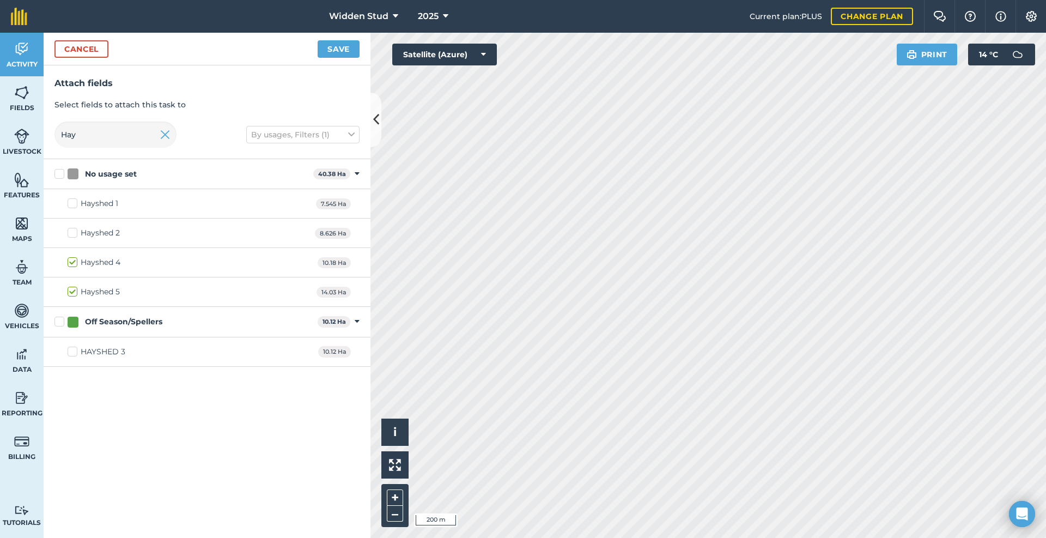
click at [75, 352] on input "HAYSHED 3" at bounding box center [71, 349] width 7 height 7
checkbox input "true"
click at [323, 50] on button "Save" at bounding box center [339, 48] width 42 height 17
drag, startPoint x: 100, startPoint y: 133, endPoint x: 49, endPoint y: 134, distance: 50.7
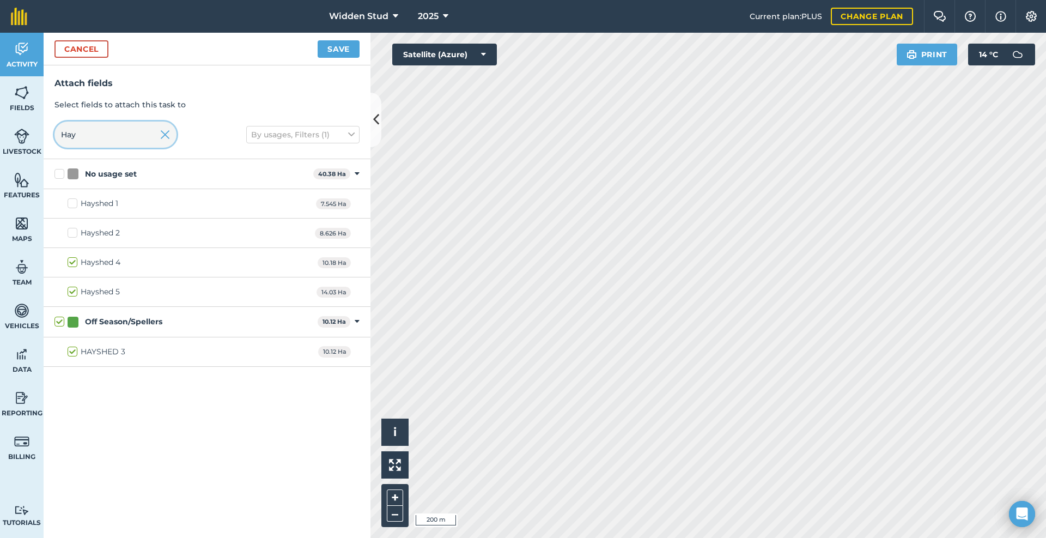
click at [49, 134] on div "Attach fields Select fields to attach this task to Hay By usages, Filters (1)" at bounding box center [207, 112] width 327 height 94
type input "P"
checkbox input "false"
type input "Pine"
click at [78, 292] on label "Pine Knobs 2" at bounding box center [99, 292] width 63 height 11
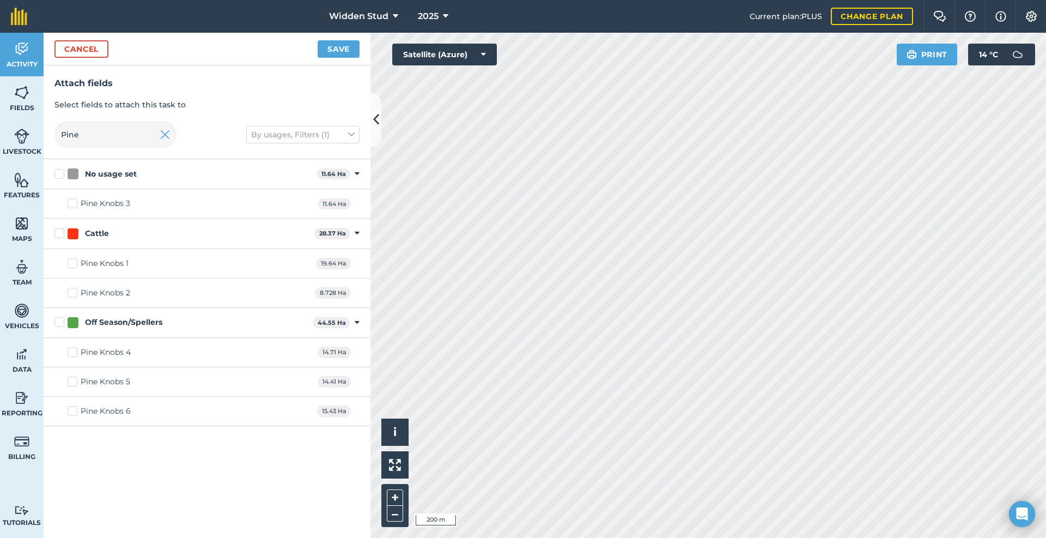
click at [75, 292] on input "Pine Knobs 2" at bounding box center [71, 290] width 7 height 7
checkbox input "true"
click at [72, 204] on label "Pine Knobs 3" at bounding box center [99, 203] width 63 height 11
click at [72, 204] on input "Pine Knobs 3" at bounding box center [71, 201] width 7 height 7
checkbox input "true"
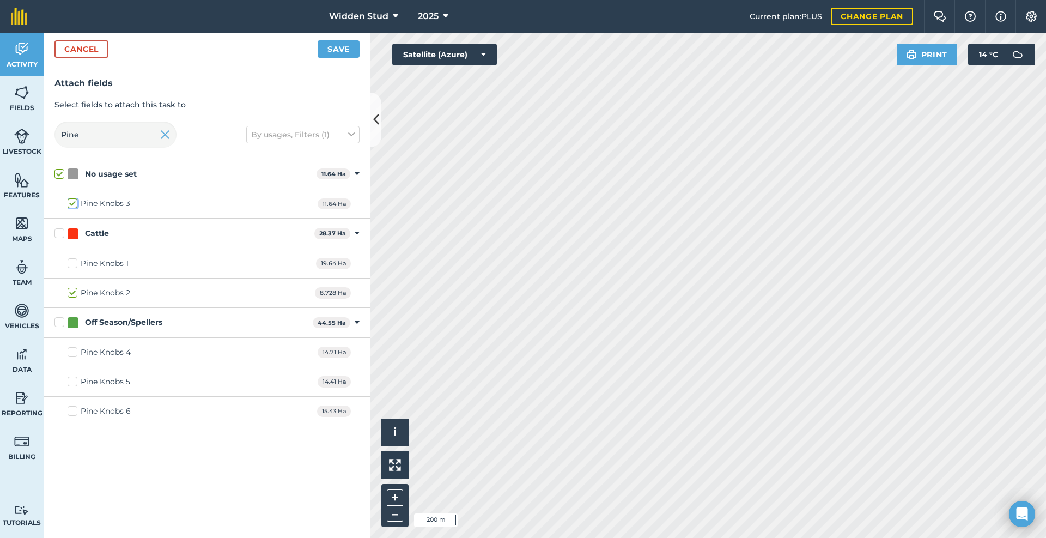
checkbox input "true"
click at [75, 348] on label "Pine Knobs 4" at bounding box center [99, 352] width 63 height 11
click at [75, 348] on input "Pine Knobs 4" at bounding box center [71, 350] width 7 height 7
checkbox input "true"
click at [326, 47] on button "Save" at bounding box center [339, 48] width 42 height 17
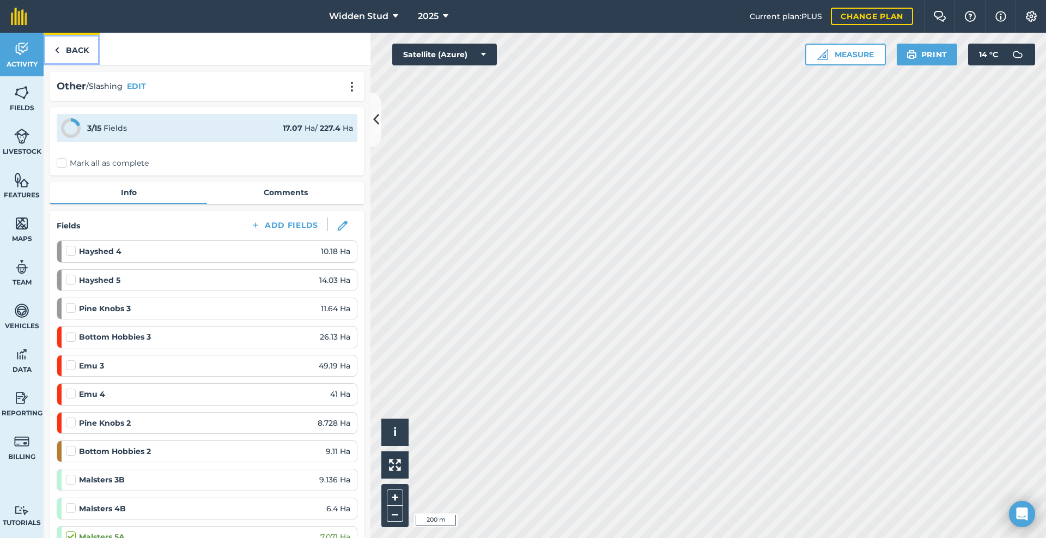
click at [76, 52] on link "Back" at bounding box center [72, 49] width 56 height 32
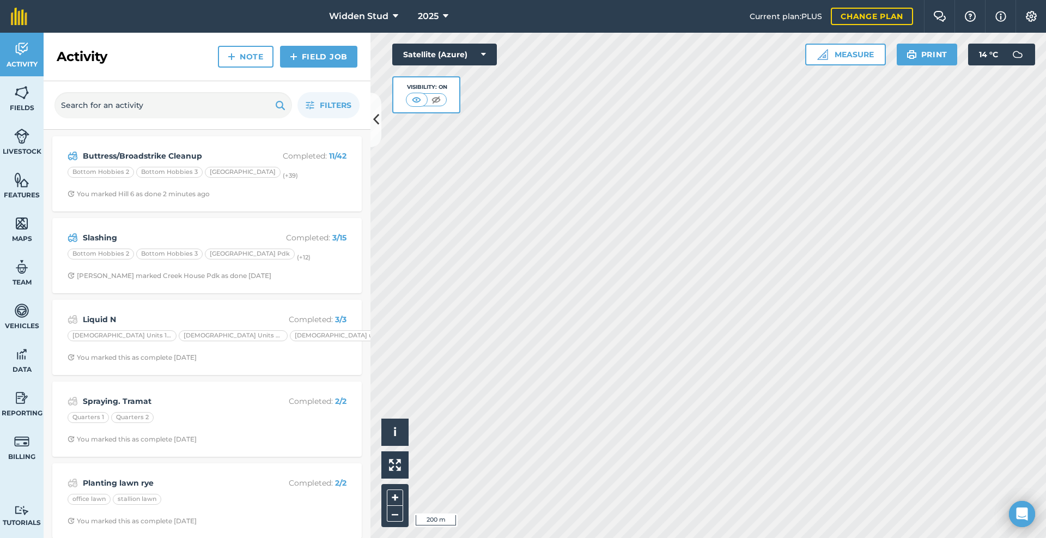
click at [180, 141] on div "Buttress/Broadstrike Cleanup Completed : 11 / 42 Bottom Hobbies 2 Bottom Hobbie…" at bounding box center [206, 173] width 309 height 75
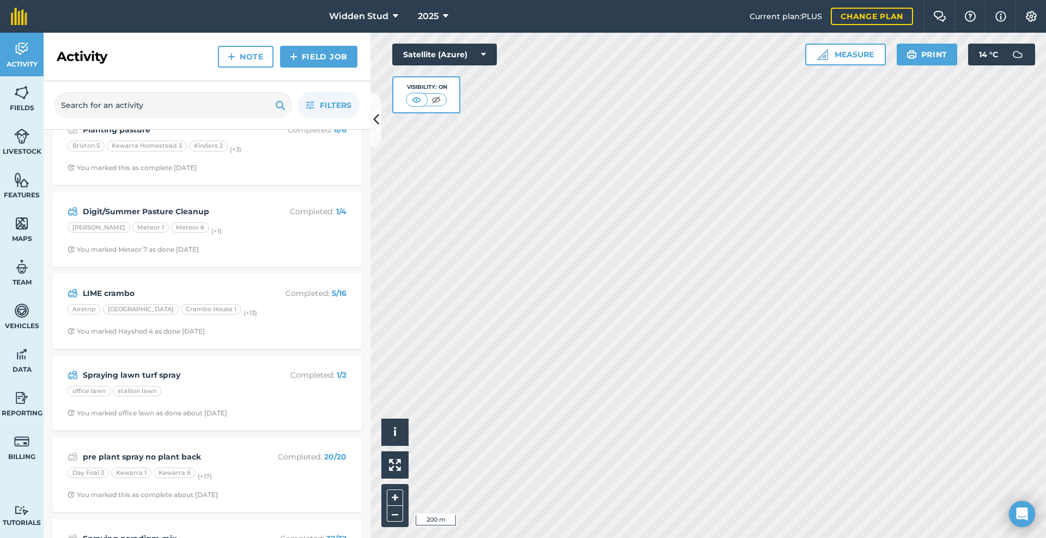
scroll to position [545, 0]
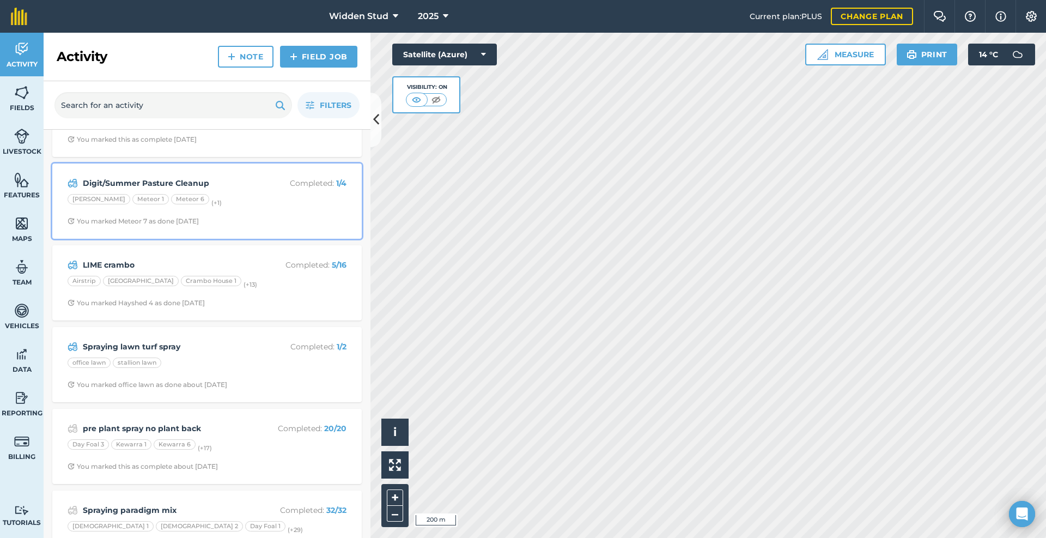
click at [232, 202] on div "Groves's Meteor 1 Meteor 6 (+ 1 )" at bounding box center [207, 201] width 279 height 14
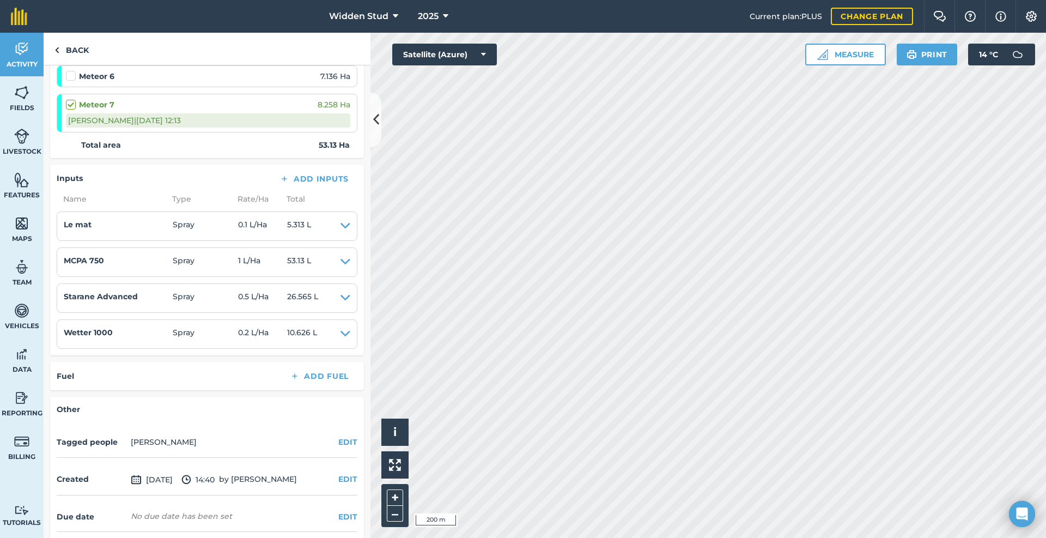
scroll to position [166, 0]
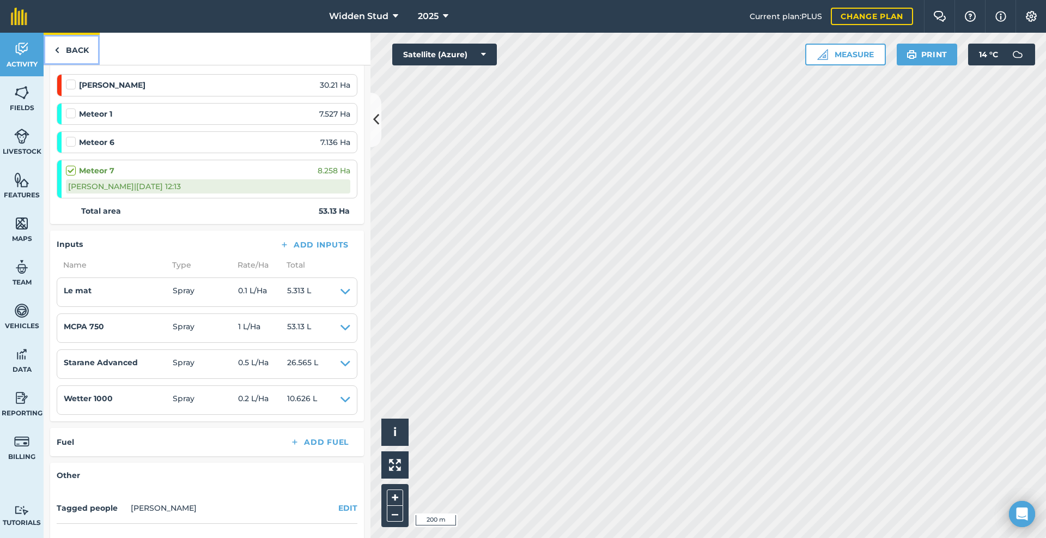
click at [61, 50] on link "Back" at bounding box center [72, 49] width 56 height 32
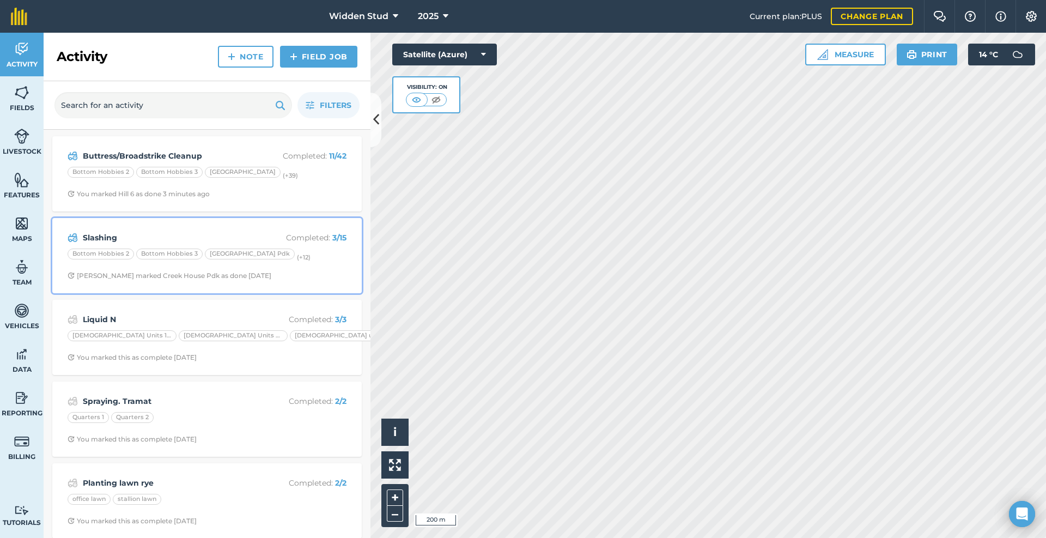
click at [114, 277] on div "Joshua C marked Creek House Pdk as done 6 days ago" at bounding box center [170, 275] width 204 height 9
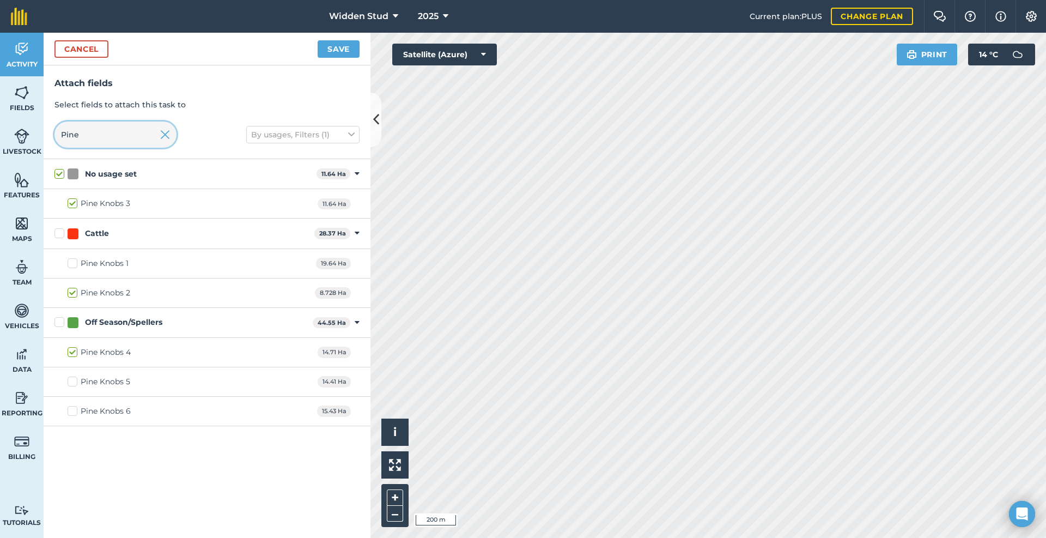
click at [107, 136] on input "Pine" at bounding box center [115, 135] width 122 height 26
type input "H"
checkbox input "false"
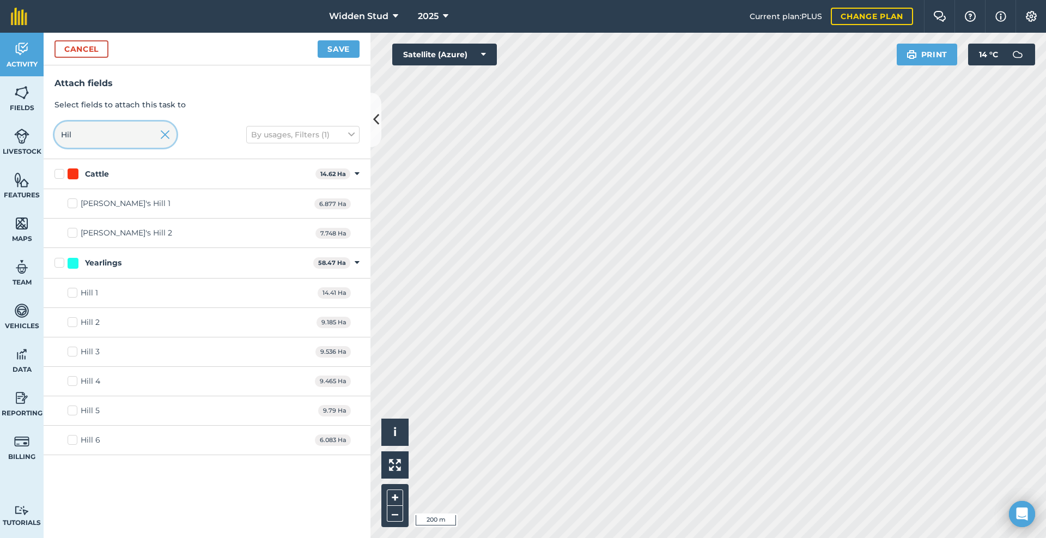
type input "Hil"
click at [77, 320] on label "Hill 2" at bounding box center [84, 322] width 32 height 11
click at [75, 320] on input "Hill 2" at bounding box center [71, 320] width 7 height 7
checkbox input "true"
click at [73, 351] on label "Hill 3" at bounding box center [84, 351] width 32 height 11
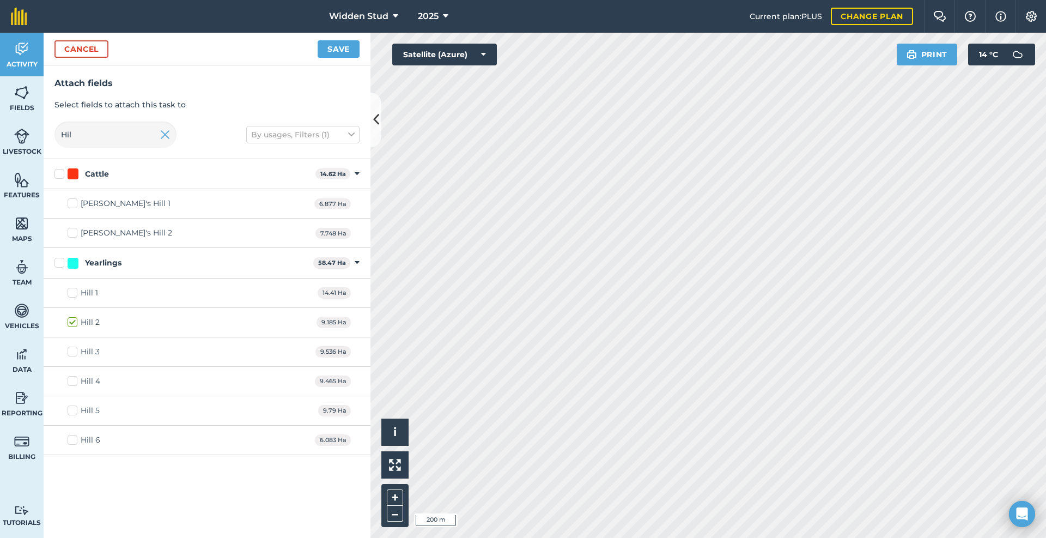
click at [73, 351] on input "Hill 3" at bounding box center [71, 349] width 7 height 7
checkbox input "true"
click at [76, 382] on label "Hill 4" at bounding box center [84, 380] width 33 height 11
click at [75, 382] on input "Hill 4" at bounding box center [71, 378] width 7 height 7
checkbox input "true"
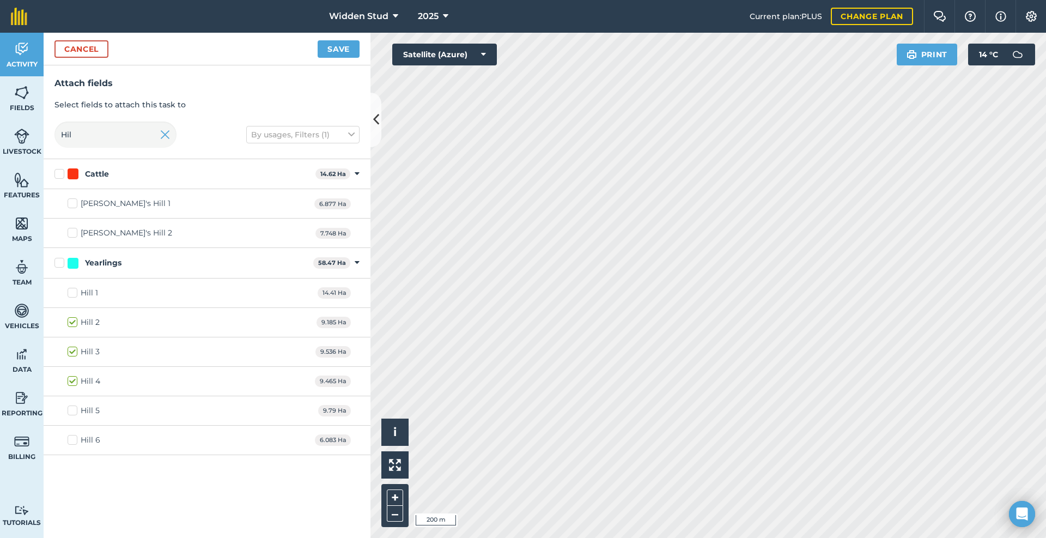
click at [73, 406] on label "Hill 5" at bounding box center [84, 410] width 32 height 11
click at [73, 406] on input "Hill 5" at bounding box center [71, 408] width 7 height 7
checkbox input "true"
click at [342, 44] on button "Save" at bounding box center [339, 48] width 42 height 17
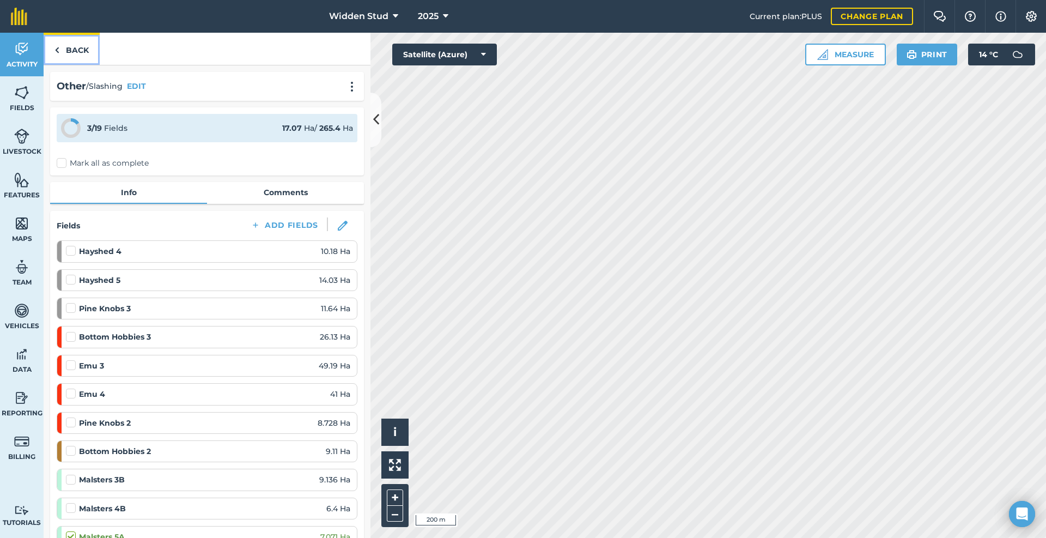
click at [64, 51] on link "Back" at bounding box center [72, 49] width 56 height 32
